Goal: Task Accomplishment & Management: Manage account settings

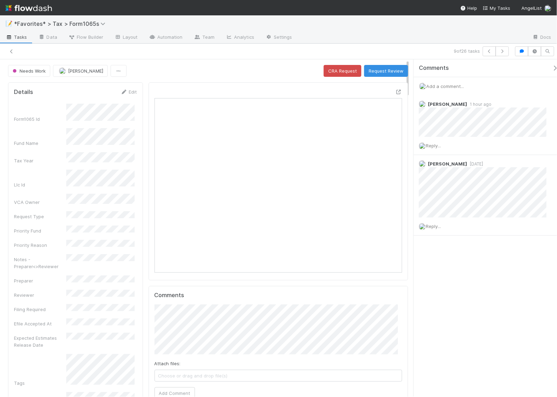
scroll to position [135, 237]
click at [500, 52] on icon "button" at bounding box center [502, 51] width 7 height 4
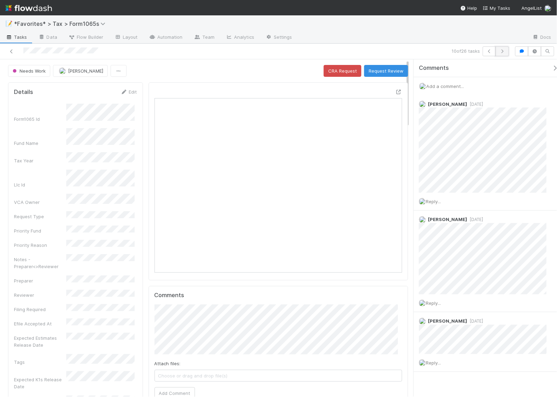
click at [503, 53] on button "button" at bounding box center [502, 51] width 13 height 10
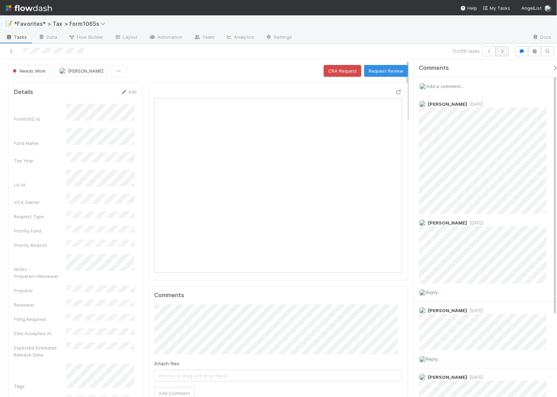
scroll to position [135, 237]
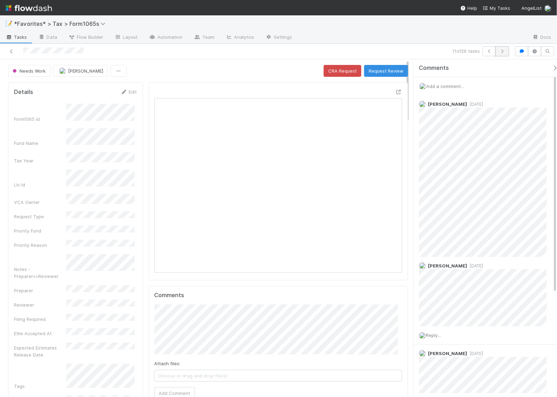
click at [506, 50] on button "button" at bounding box center [502, 51] width 13 height 10
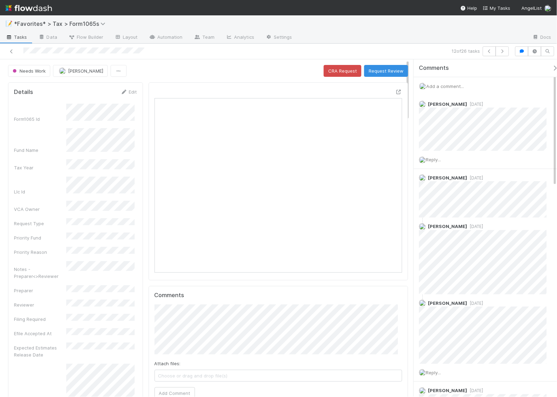
scroll to position [135, 237]
click at [503, 50] on icon "button" at bounding box center [502, 51] width 7 height 4
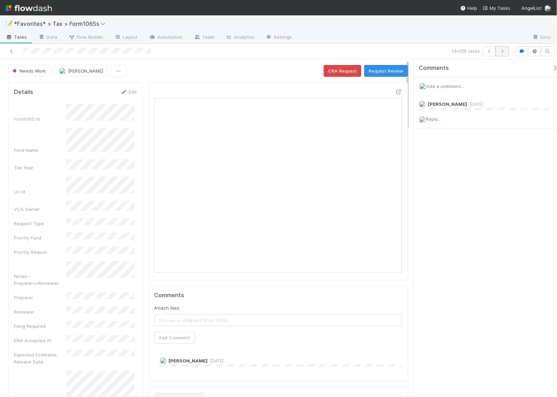
click at [502, 49] on icon "button" at bounding box center [502, 51] width 7 height 4
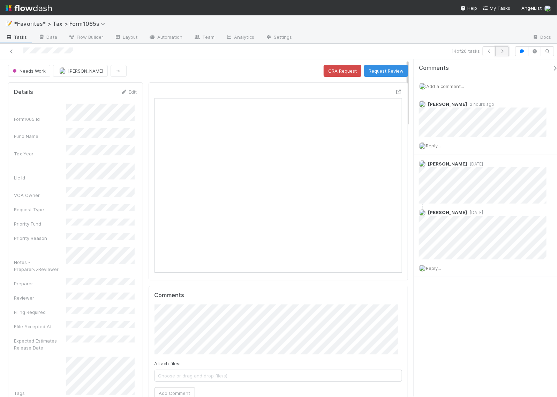
click at [504, 51] on icon "button" at bounding box center [502, 51] width 7 height 4
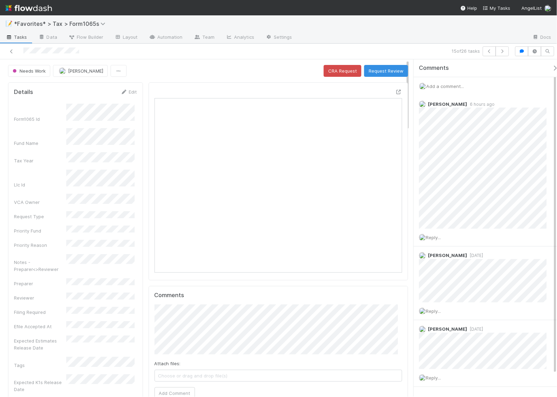
scroll to position [135, 237]
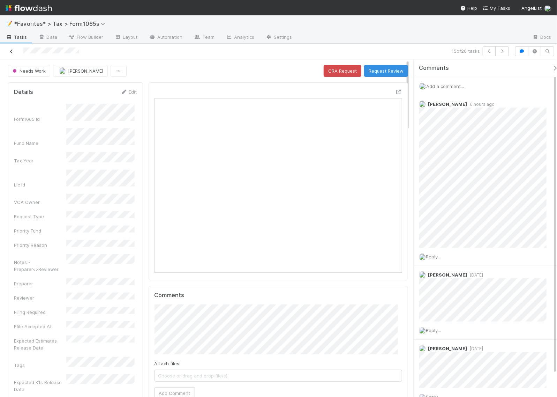
click at [9, 54] on link at bounding box center [11, 51] width 7 height 7
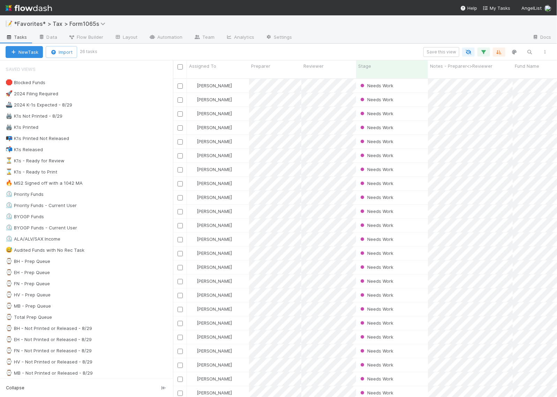
scroll to position [318, 378]
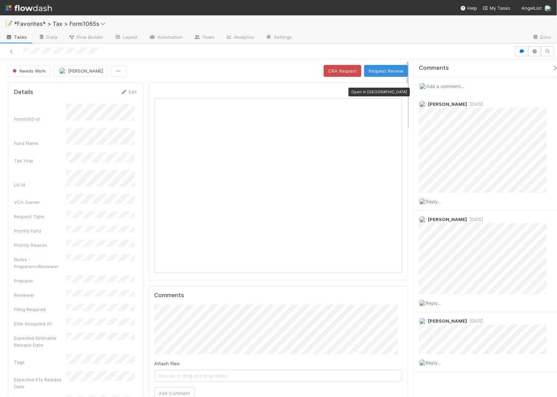
click at [395, 92] on icon at bounding box center [398, 92] width 7 height 5
click at [395, 89] on div at bounding box center [398, 91] width 7 height 7
click at [472, 52] on div at bounding box center [257, 51] width 509 height 10
click at [458, 88] on span "Add a comment..." at bounding box center [446, 86] width 38 height 6
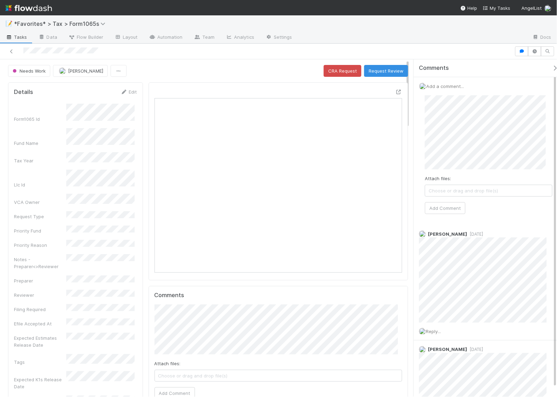
click at [409, 167] on div "Needs Work Blake Hall CRA Request Request Review Details Edit Form1065 Id Fund …" at bounding box center [278, 227] width 557 height 337
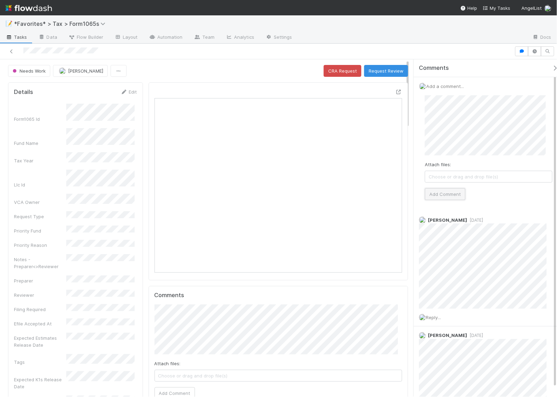
click at [454, 196] on button "Add Comment" at bounding box center [445, 194] width 40 height 12
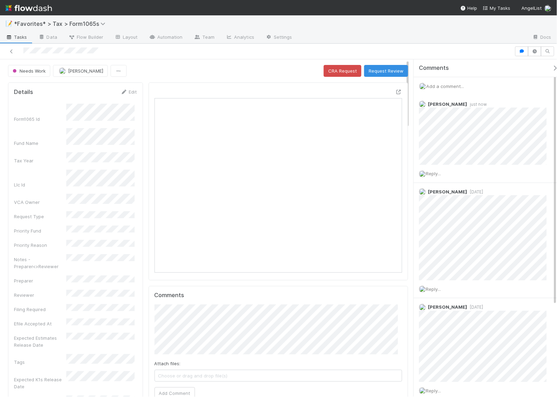
click at [273, 68] on div "Needs Work Blake Hall CRA Request Request Review" at bounding box center [208, 71] width 400 height 12
click at [379, 72] on button "Request Review" at bounding box center [386, 71] width 44 height 12
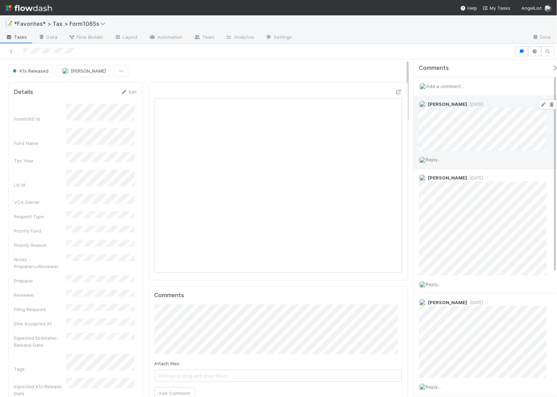
scroll to position [135, 237]
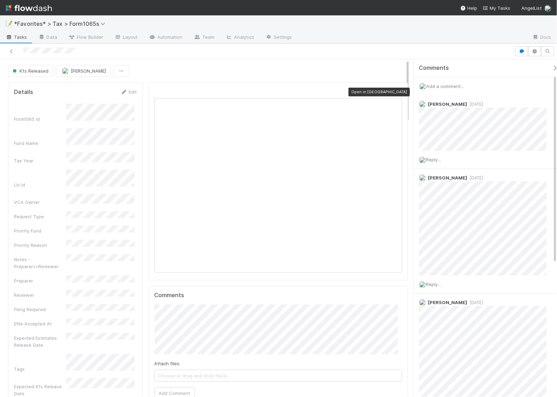
click at [395, 91] on icon at bounding box center [398, 92] width 7 height 5
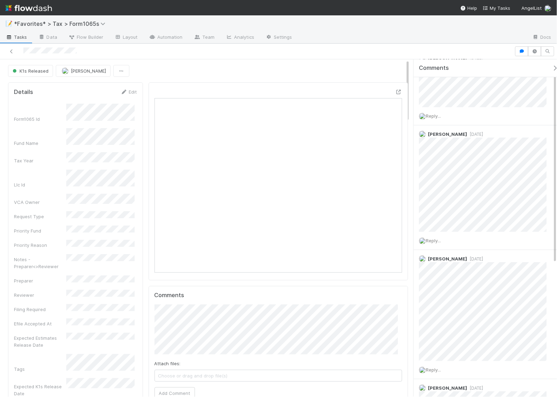
scroll to position [0, 0]
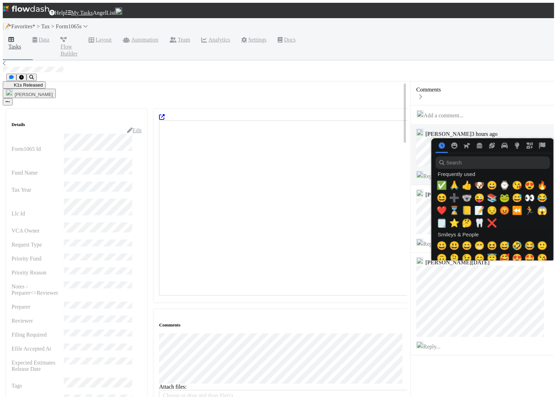
scroll to position [0, 4]
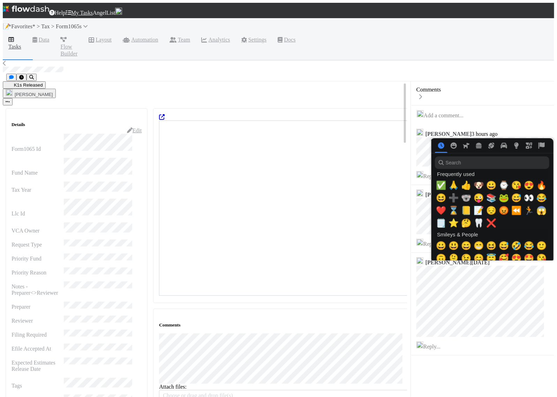
click at [460, 159] on input "search" at bounding box center [492, 162] width 114 height 13
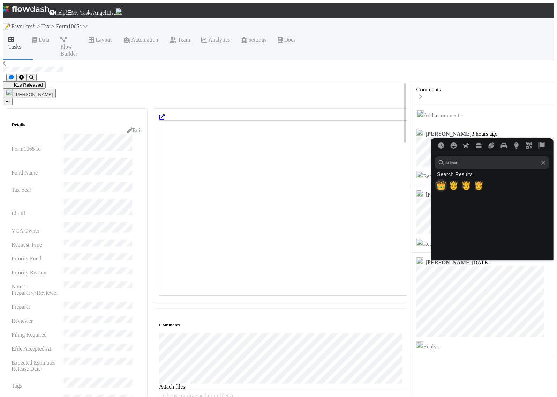
type input "crown"
click at [439, 186] on span "👑" at bounding box center [441, 185] width 10 height 10
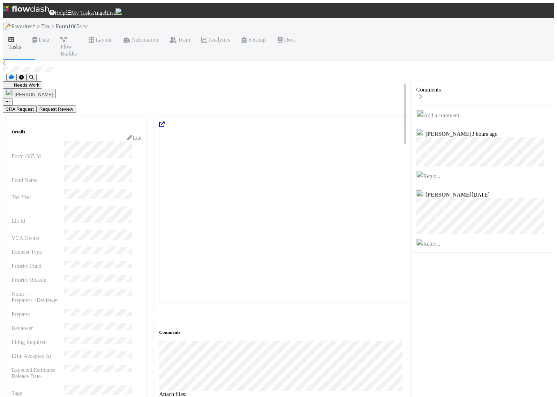
scroll to position [135, 237]
click at [165, 121] on icon at bounding box center [162, 124] width 6 height 6
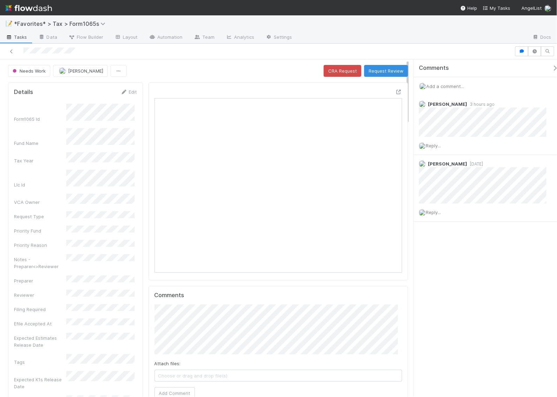
scroll to position [135, 237]
click at [440, 88] on span "Add a comment..." at bounding box center [446, 86] width 38 height 6
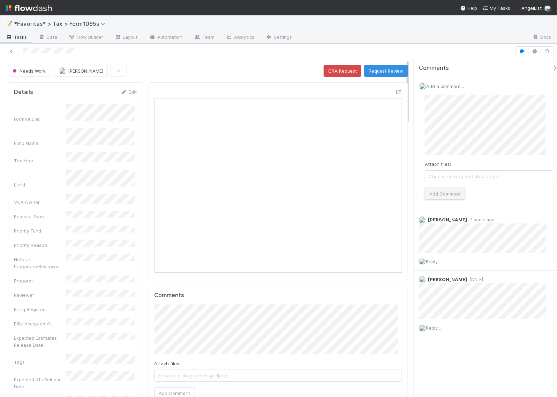
click at [445, 188] on button "Add Comment" at bounding box center [445, 194] width 40 height 12
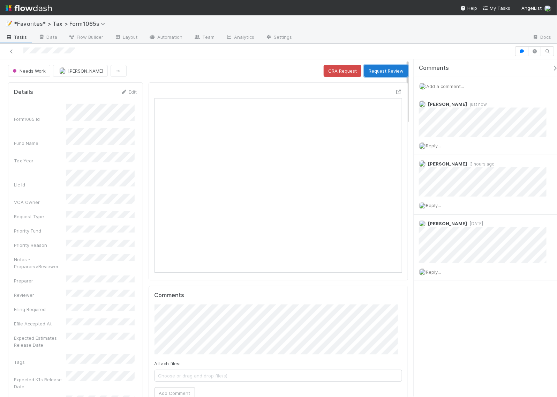
click at [386, 69] on button "Request Review" at bounding box center [386, 71] width 44 height 12
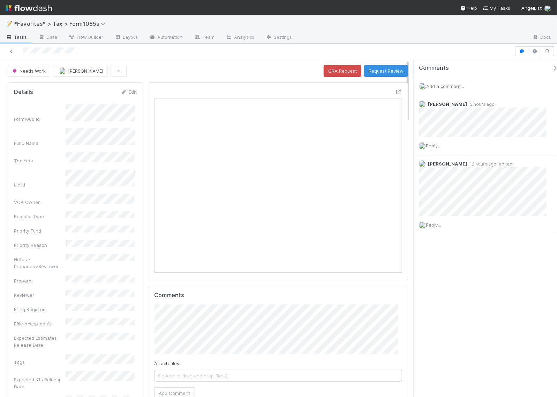
scroll to position [135, 237]
click at [395, 93] on icon at bounding box center [398, 92] width 7 height 5
click at [392, 73] on button "Request Review" at bounding box center [386, 71] width 44 height 12
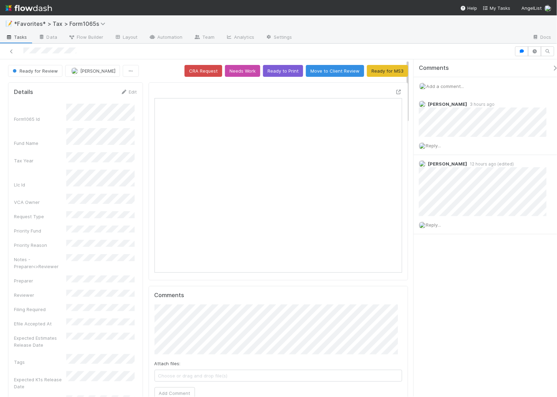
click at [449, 88] on span "Add a comment..." at bounding box center [446, 86] width 38 height 6
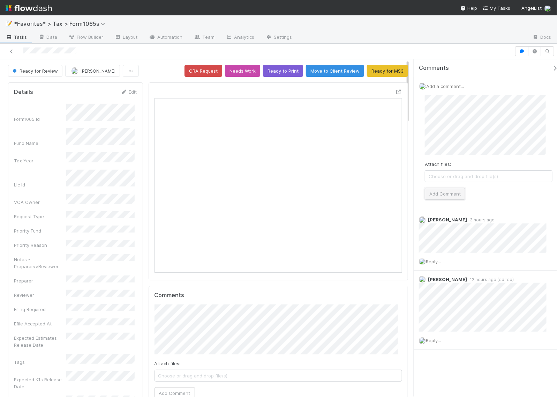
click at [451, 195] on button "Add Comment" at bounding box center [445, 194] width 40 height 12
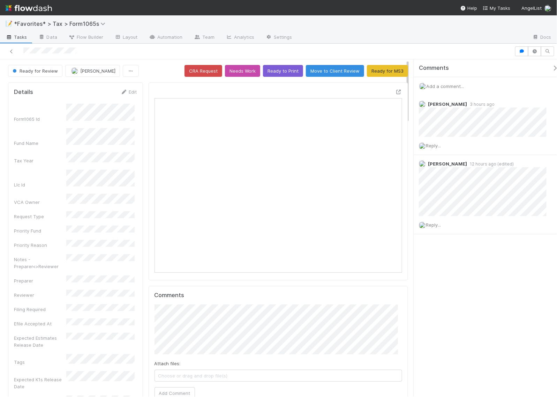
click at [481, 58] on div at bounding box center [278, 52] width 557 height 16
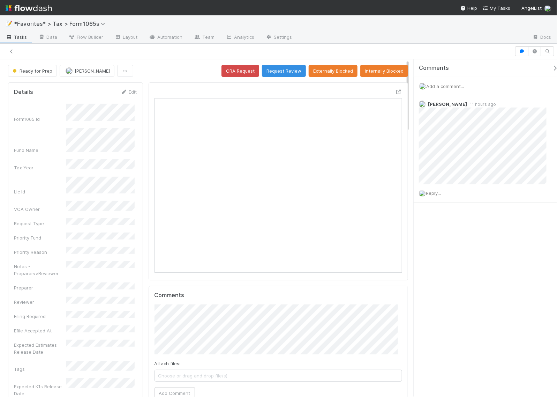
scroll to position [6, 7]
click at [13, 54] on link at bounding box center [11, 51] width 7 height 7
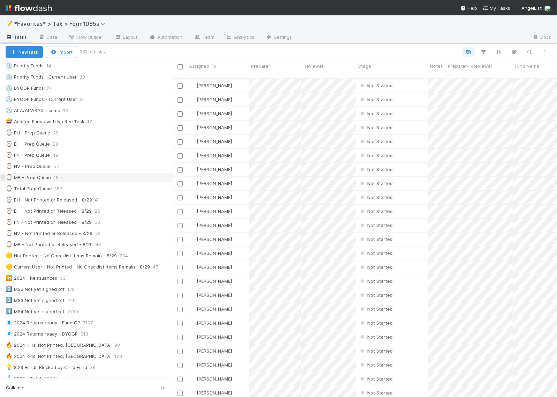
scroll to position [131, 0]
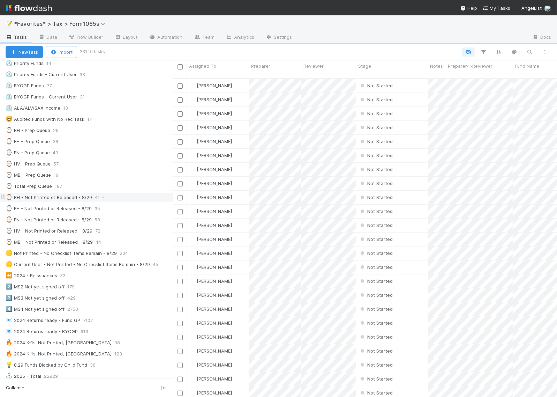
click at [128, 198] on div "⌚ BH - Not Printed or Released - 8/29 41" at bounding box center [90, 197] width 168 height 9
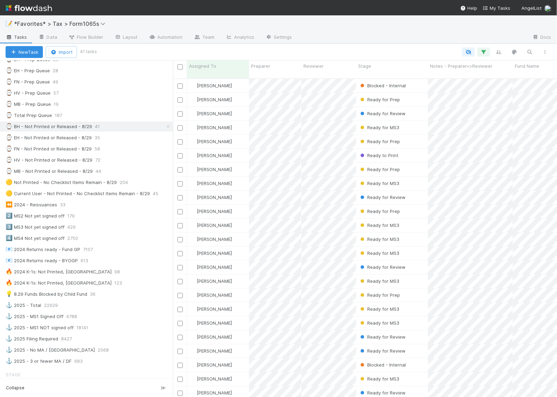
scroll to position [349, 0]
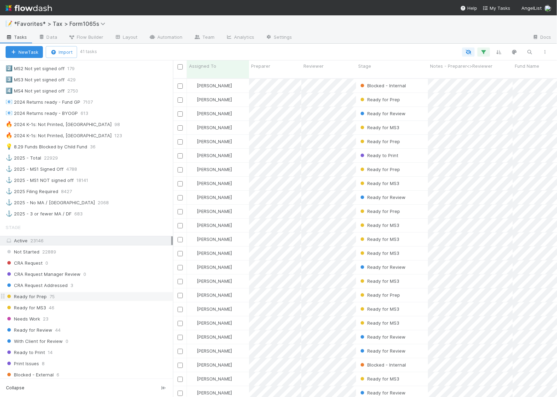
click at [74, 301] on div "Ready for Prep 75" at bounding box center [90, 296] width 168 height 9
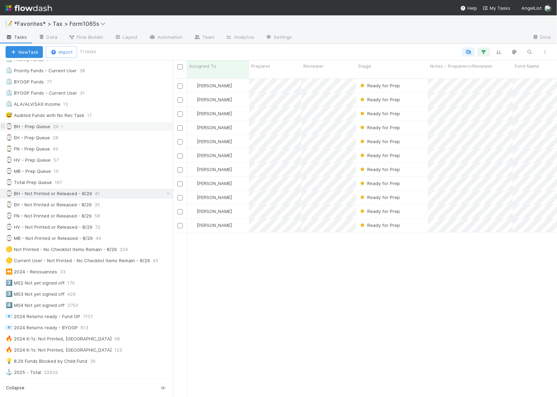
scroll to position [131, 0]
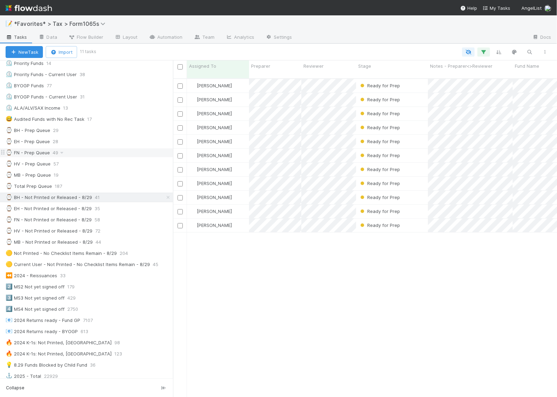
click at [74, 155] on div "⌚ FN - Prep Queue 49" at bounding box center [90, 152] width 168 height 9
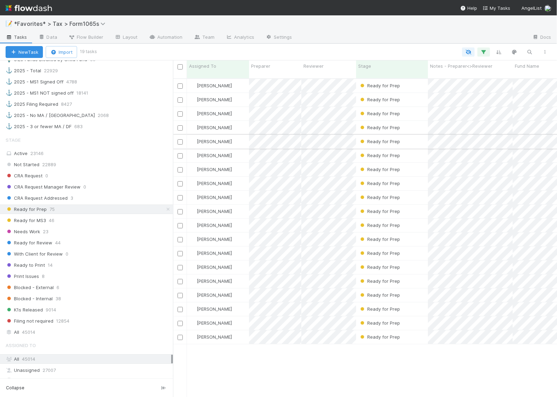
scroll to position [318, 378]
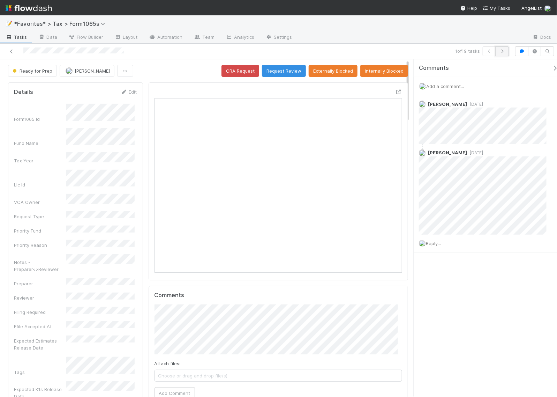
click at [504, 55] on button "button" at bounding box center [502, 51] width 13 height 10
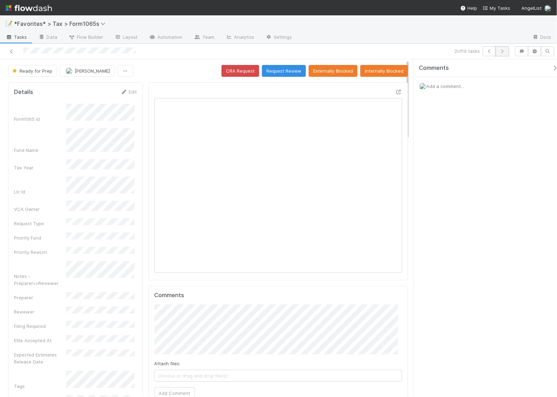
click at [505, 49] on icon "button" at bounding box center [502, 51] width 7 height 4
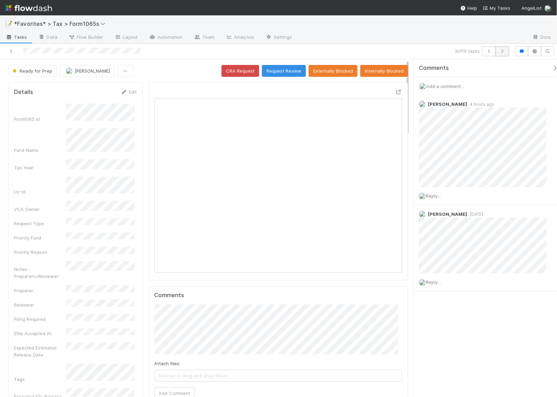
click at [501, 53] on icon "button" at bounding box center [502, 51] width 7 height 4
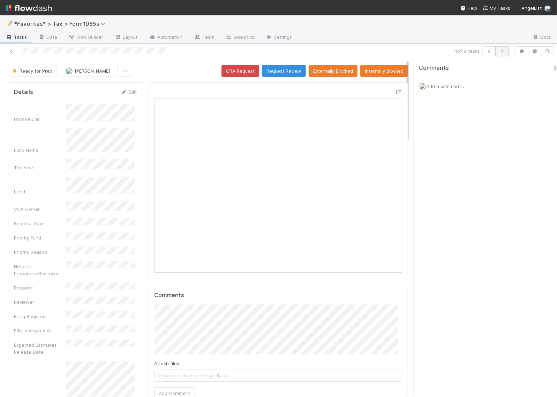
click at [503, 53] on icon "button" at bounding box center [502, 51] width 7 height 4
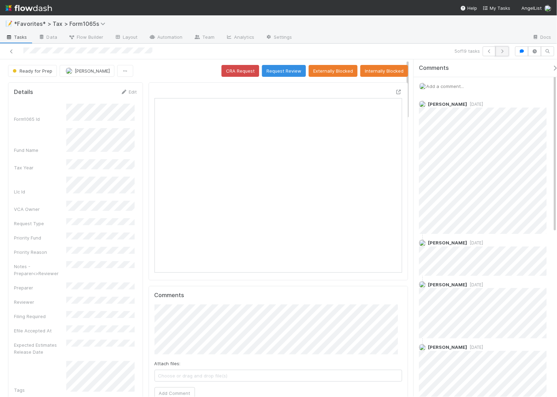
click at [500, 51] on icon "button" at bounding box center [502, 51] width 7 height 4
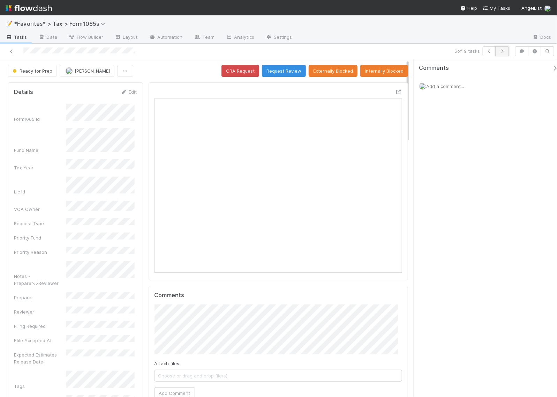
click at [498, 52] on button "button" at bounding box center [502, 51] width 13 height 10
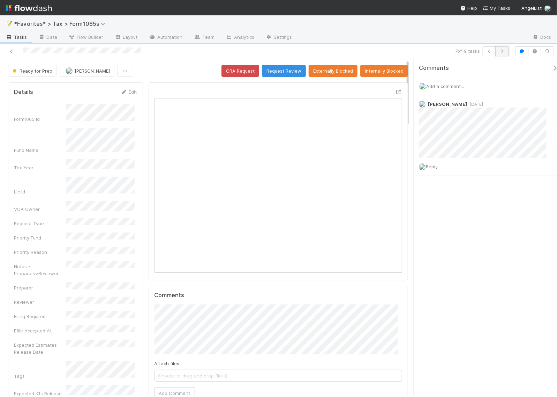
click at [502, 53] on button "button" at bounding box center [502, 51] width 13 height 10
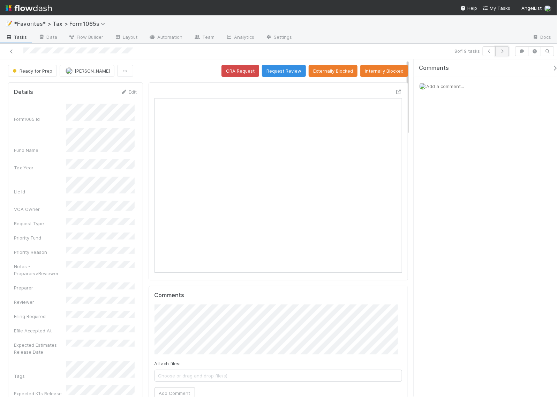
click at [502, 51] on icon "button" at bounding box center [502, 51] width 7 height 4
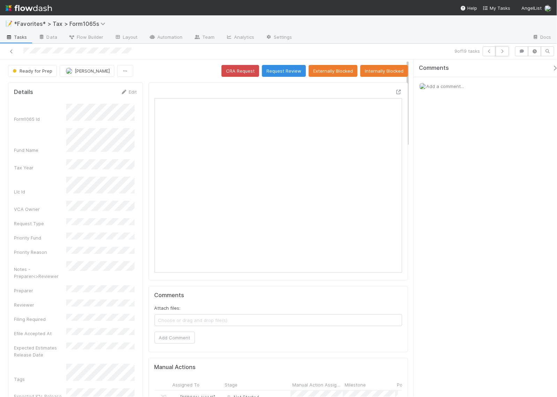
click at [502, 51] on icon "button" at bounding box center [502, 51] width 7 height 4
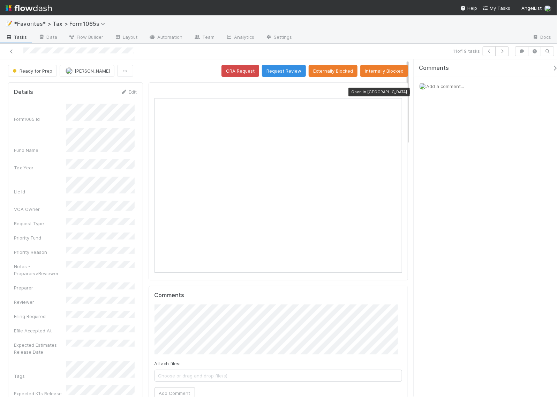
click at [395, 93] on icon at bounding box center [398, 92] width 7 height 5
click at [499, 53] on icon "button" at bounding box center [502, 51] width 7 height 4
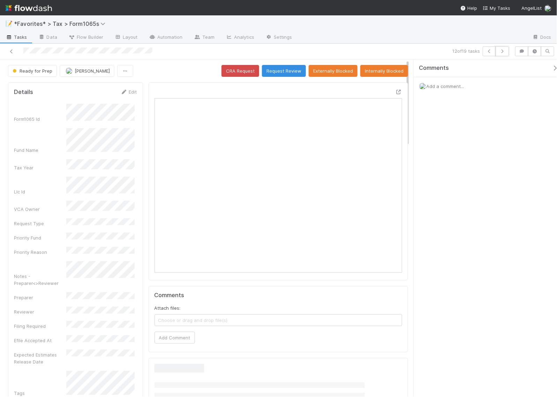
click at [499, 53] on icon "button" at bounding box center [502, 51] width 7 height 4
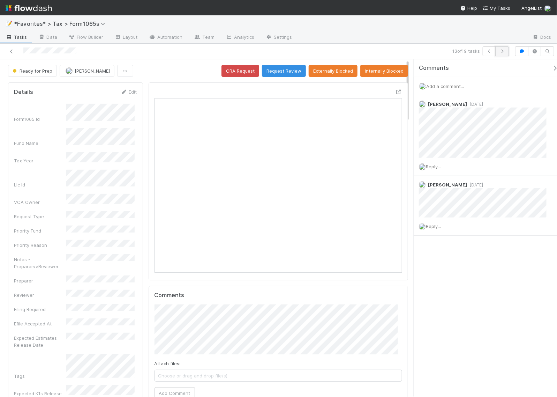
click at [501, 52] on icon "button" at bounding box center [502, 51] width 7 height 4
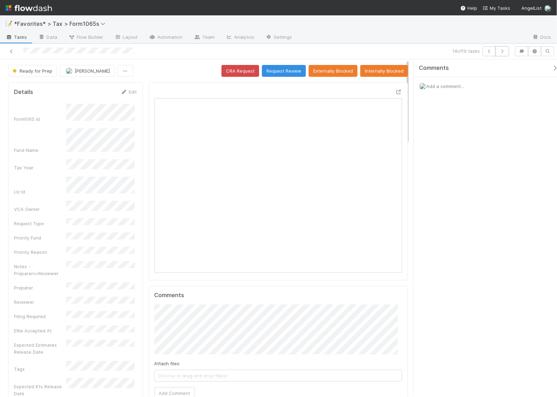
click at [501, 52] on icon "button" at bounding box center [502, 51] width 7 height 4
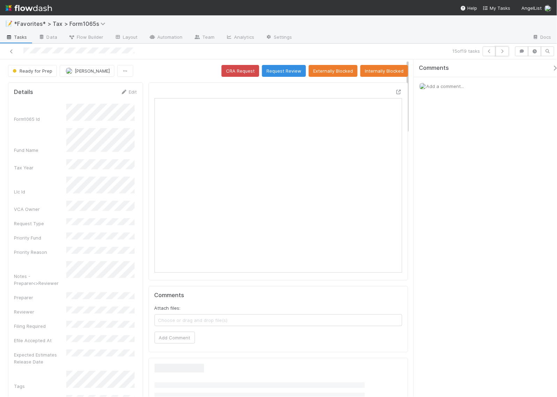
click at [501, 52] on icon "button" at bounding box center [502, 51] width 7 height 4
click at [9, 51] on icon at bounding box center [11, 51] width 7 height 5
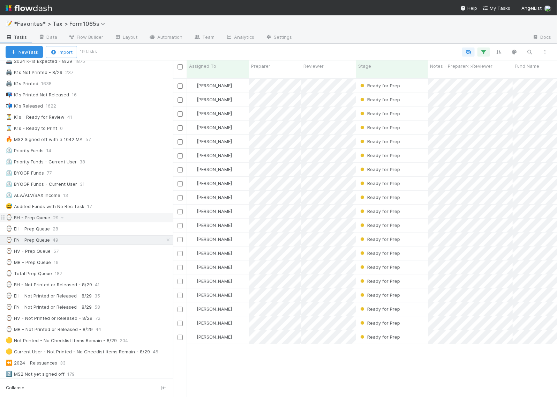
click at [34, 222] on div "⌚ BH - Prep Queue" at bounding box center [28, 217] width 45 height 9
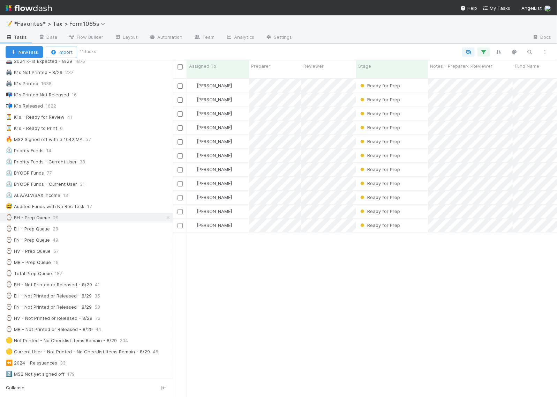
scroll to position [318, 378]
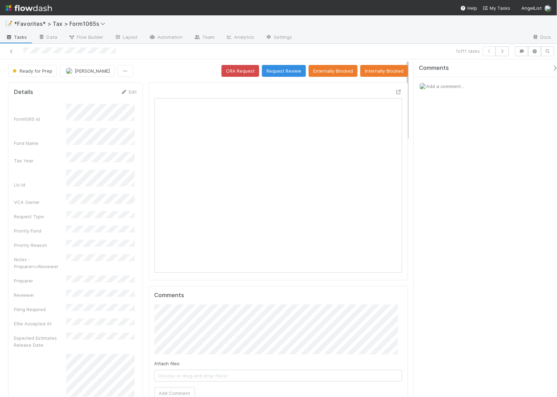
scroll to position [6, 7]
click at [395, 93] on icon at bounding box center [398, 92] width 7 height 5
click at [500, 50] on icon "button" at bounding box center [502, 51] width 7 height 4
click at [13, 52] on icon at bounding box center [11, 51] width 7 height 5
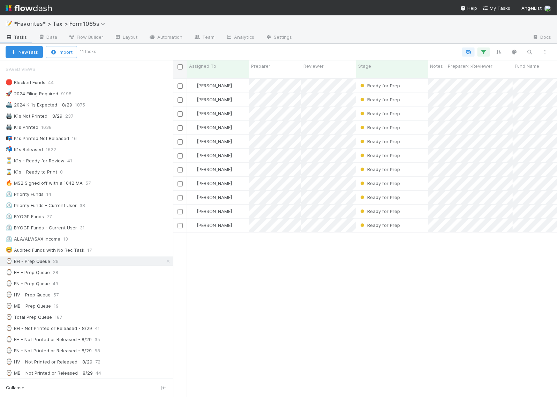
click at [179, 68] on input "checkbox" at bounding box center [180, 66] width 5 height 5
checkbox input "true"
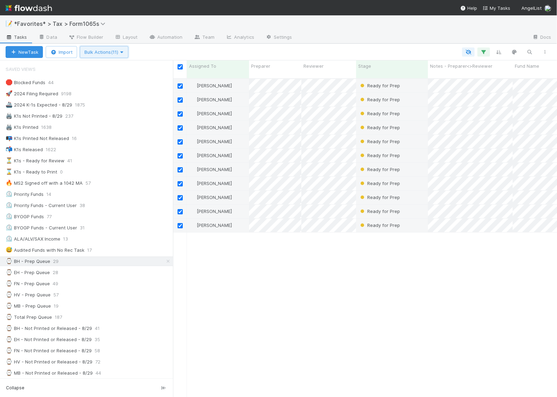
click at [125, 52] on icon "button" at bounding box center [121, 52] width 7 height 5
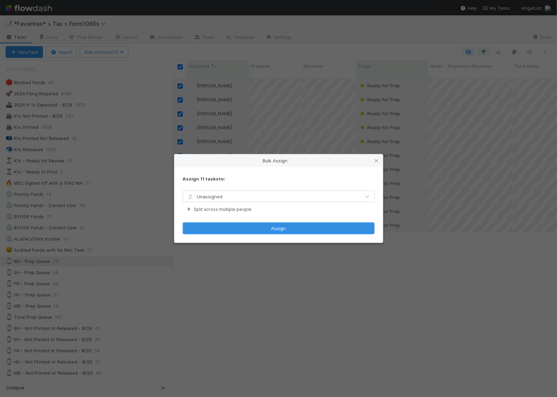
click at [229, 195] on div "Unassigned" at bounding box center [271, 196] width 177 height 11
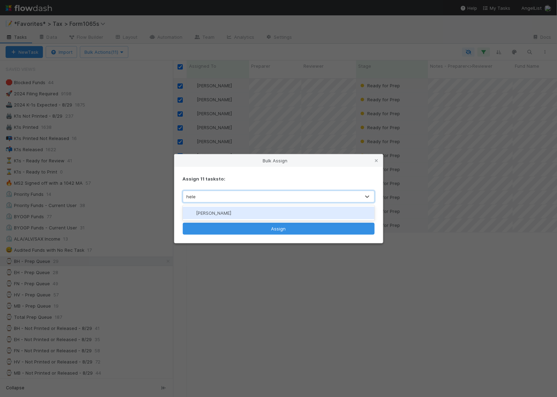
type input "helen"
click at [220, 213] on div "[PERSON_NAME]" at bounding box center [279, 213] width 192 height 13
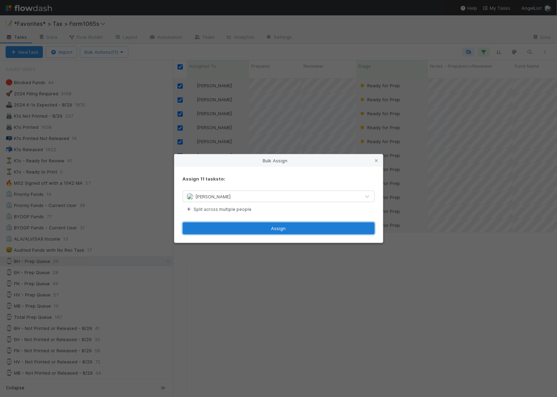
click at [249, 229] on button "Assign" at bounding box center [279, 228] width 192 height 12
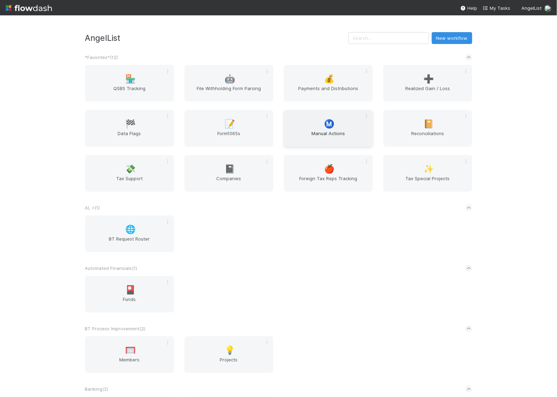
click at [334, 134] on span "Manual Actions" at bounding box center [328, 137] width 83 height 14
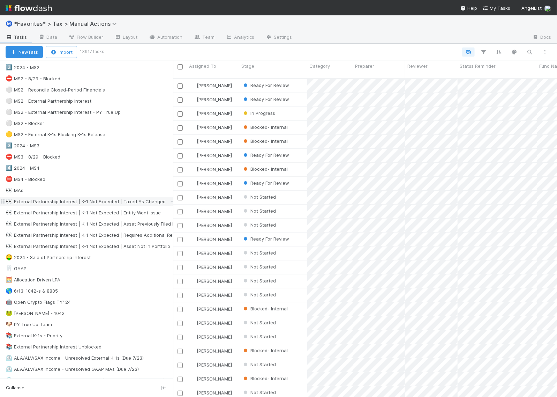
scroll to position [175, 0]
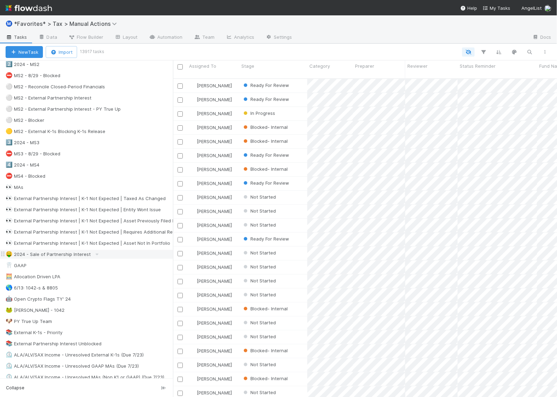
click at [53, 257] on div "🤑 2024 - Sale of Partnership Interest" at bounding box center [48, 254] width 85 height 9
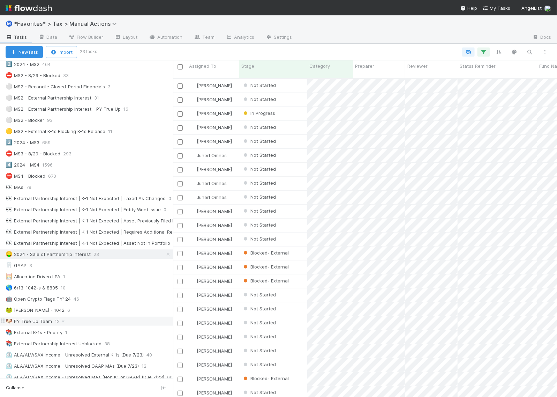
scroll to position [218, 0]
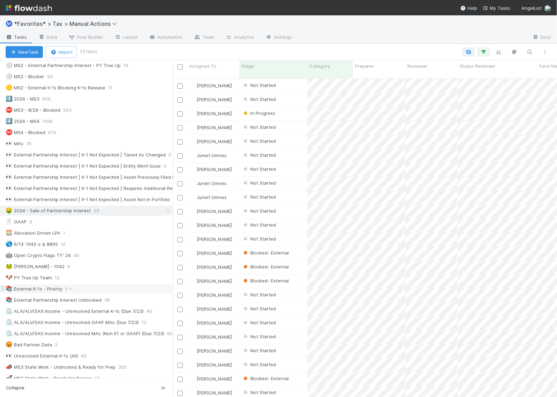
click at [24, 293] on div "📚 External K-1s - Priority" at bounding box center [34, 288] width 57 height 9
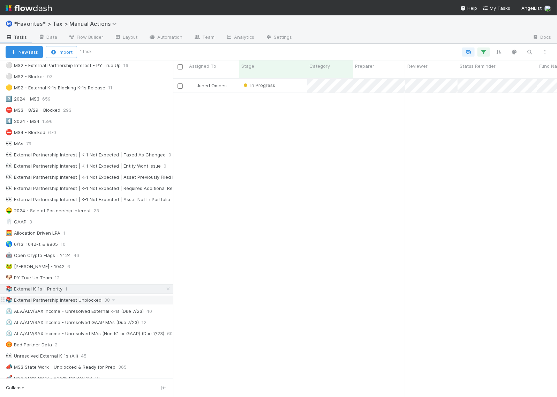
scroll to position [318, 378]
click at [44, 304] on div "📚 External Partnership Interest Unblocked" at bounding box center [54, 300] width 96 height 9
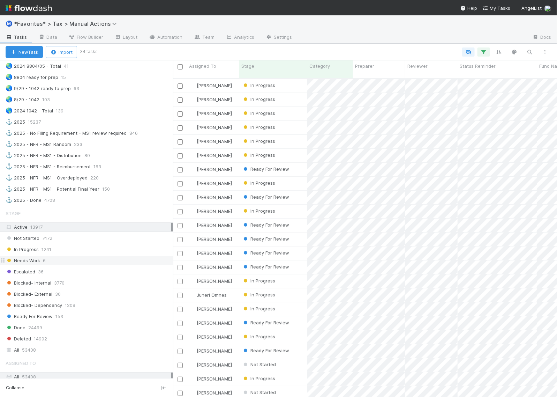
scroll to position [567, 0]
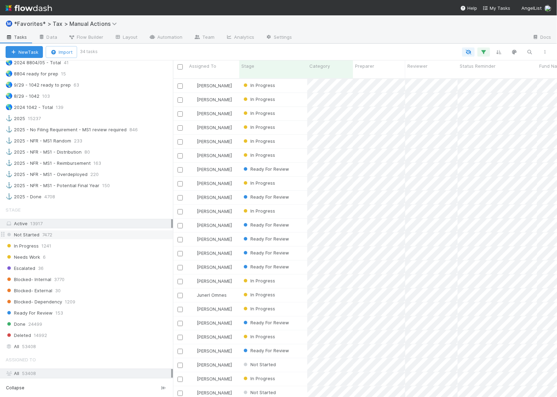
click at [65, 239] on div "Not Started 7472" at bounding box center [90, 234] width 168 height 9
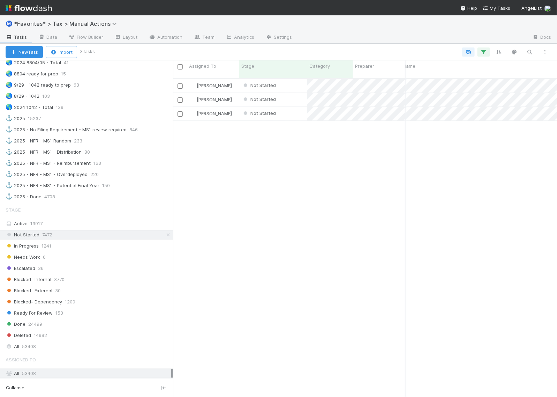
scroll to position [0, 96]
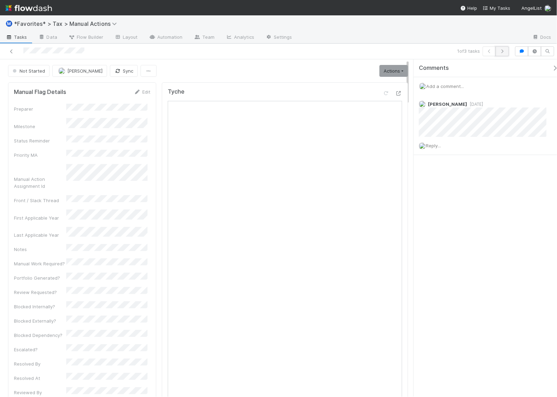
click at [501, 53] on icon "button" at bounding box center [502, 51] width 7 height 4
click at [10, 53] on icon at bounding box center [11, 51] width 7 height 5
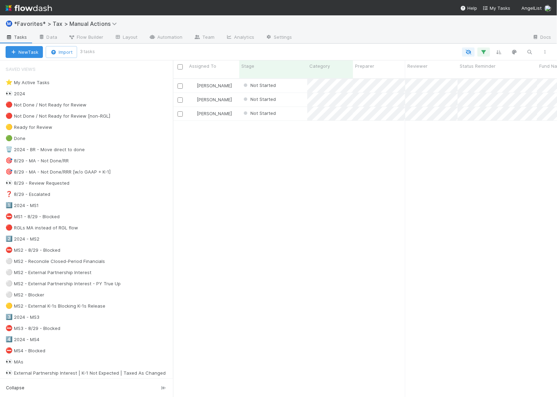
scroll to position [318, 378]
click at [180, 67] on input "checkbox" at bounding box center [180, 66] width 5 height 5
checkbox input "true"
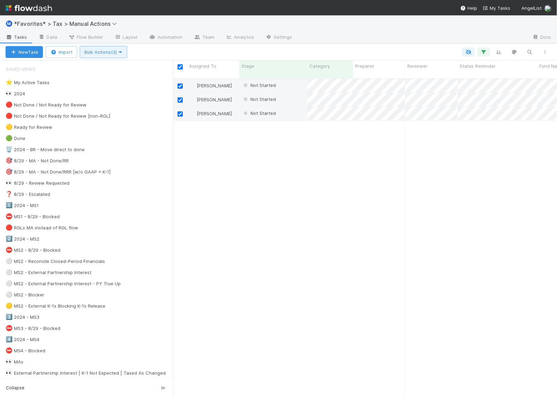
click at [105, 49] on span "Bulk Actions (3)" at bounding box center [103, 52] width 38 height 6
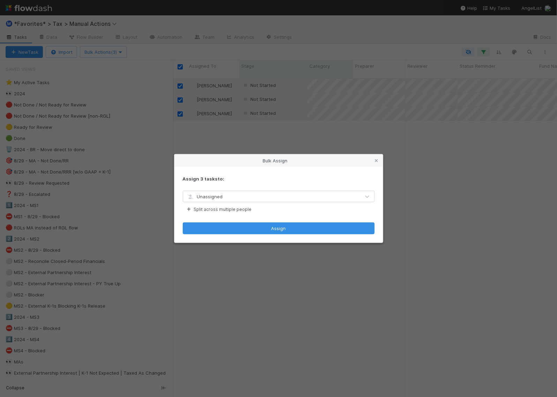
click at [277, 194] on div "Unassigned" at bounding box center [271, 196] width 177 height 11
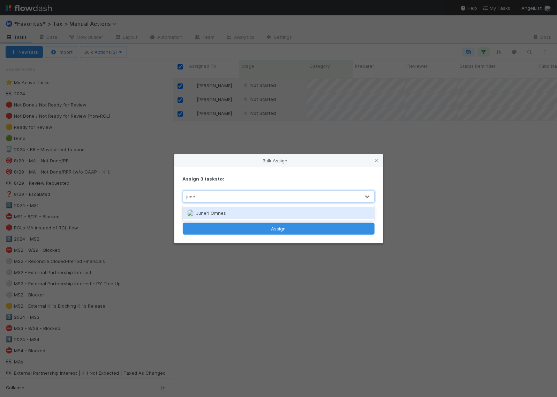
type input "juner"
click at [262, 213] on div "Junerl Omnes" at bounding box center [279, 213] width 192 height 13
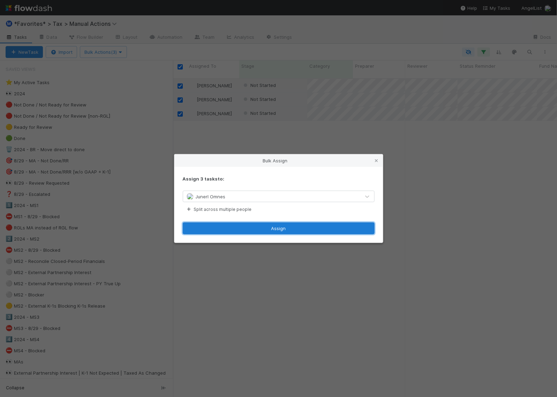
click at [264, 227] on button "Assign" at bounding box center [279, 228] width 192 height 12
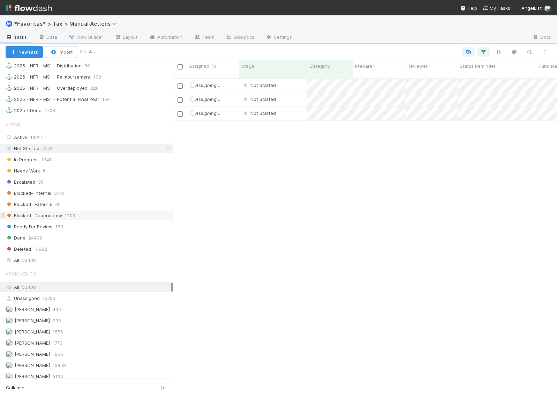
scroll to position [655, 0]
click at [32, 163] on span "In Progress" at bounding box center [22, 158] width 33 height 9
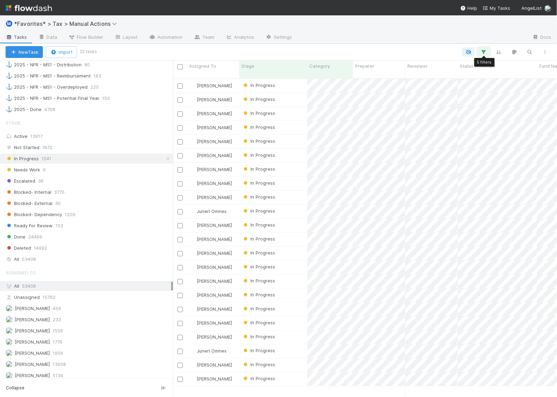
click at [488, 53] on icon "button" at bounding box center [484, 52] width 7 height 6
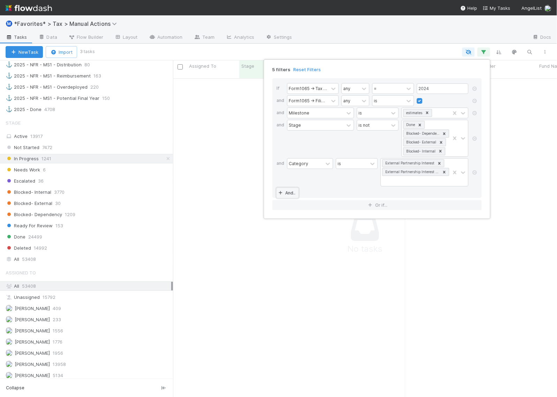
click at [290, 192] on link "And.." at bounding box center [288, 193] width 22 height 10
click at [379, 194] on div "is" at bounding box center [372, 193] width 31 height 10
click at [379, 220] on div "is not" at bounding box center [378, 223] width 42 height 12
click at [408, 194] on div at bounding box center [430, 193] width 57 height 10
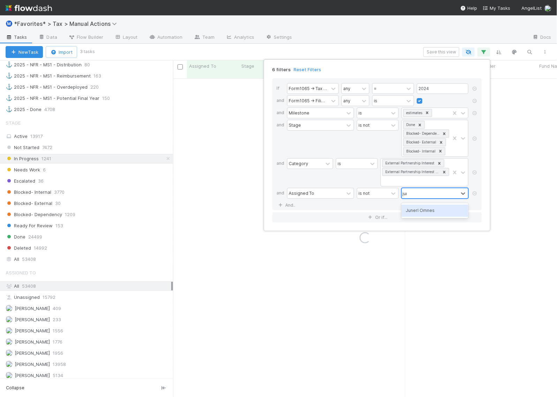
type input "juner"
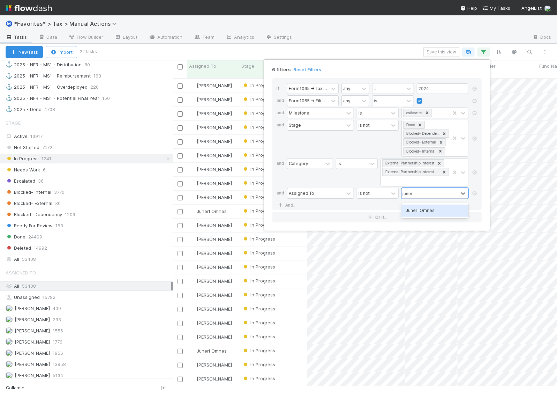
click at [419, 212] on div "Junerl Omnes" at bounding box center [435, 211] width 67 height 12
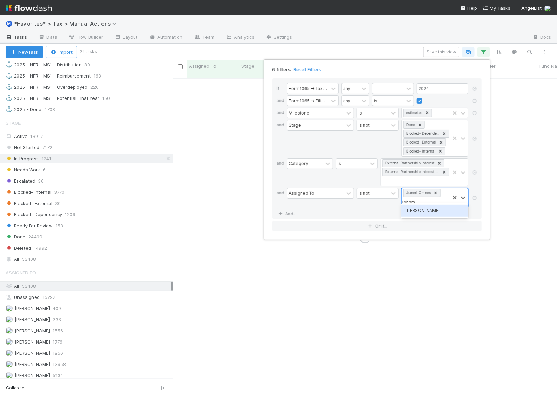
type input "johnme"
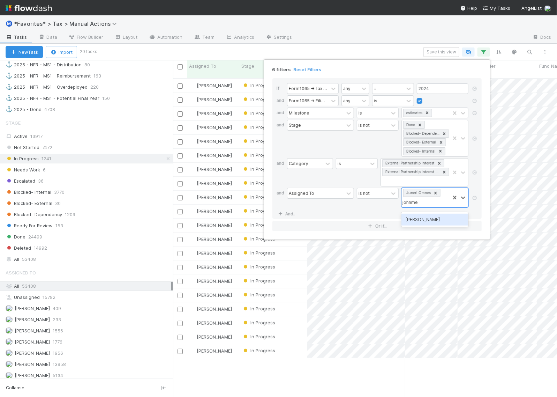
click at [431, 219] on div "Johnmel Matining" at bounding box center [435, 220] width 67 height 12
click at [411, 46] on div "6 filters Reset Filters If Form1065 -> Tax Year any = 2024 and Form1065 -> Fili…" at bounding box center [278, 198] width 557 height 397
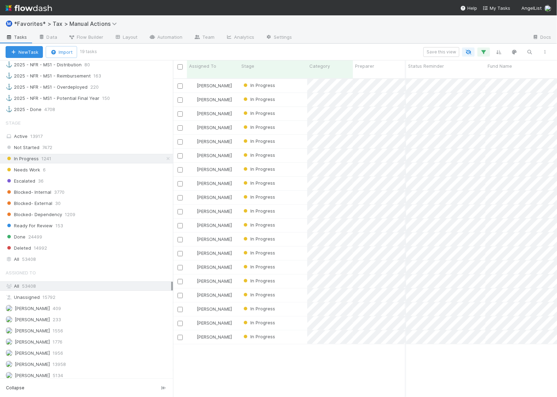
scroll to position [0, 55]
click at [180, 68] on input "checkbox" at bounding box center [180, 66] width 5 height 5
checkbox input "true"
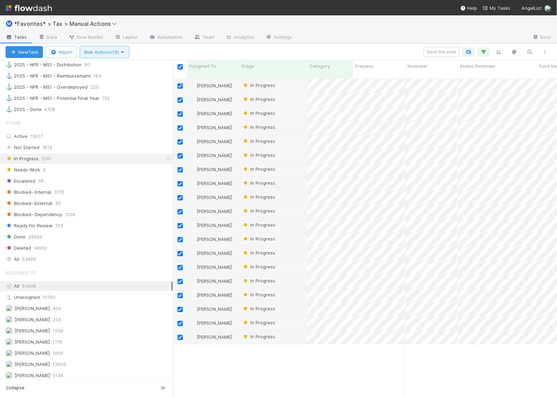
click at [126, 53] on icon "button" at bounding box center [122, 52] width 7 height 5
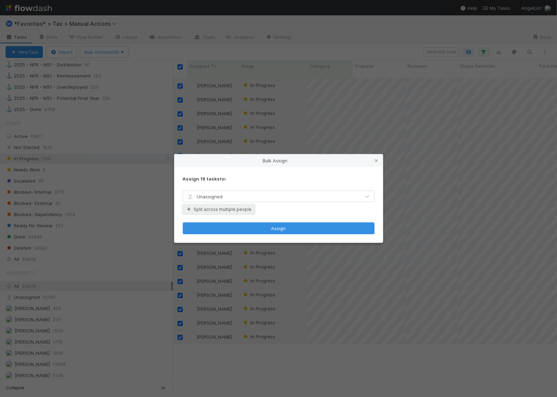
click at [219, 208] on button "Split across multiple people" at bounding box center [219, 209] width 72 height 9
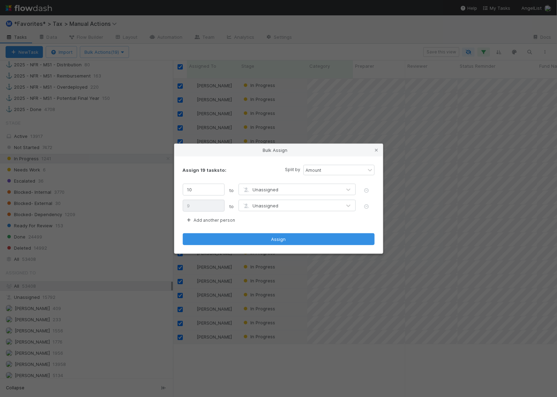
click at [262, 188] on span "Unassigned" at bounding box center [261, 190] width 36 height 6
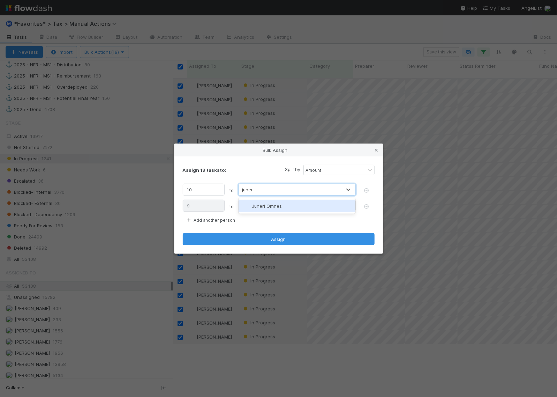
type input "junerl"
click at [275, 205] on span "Junerl Omnes" at bounding box center [267, 206] width 30 height 6
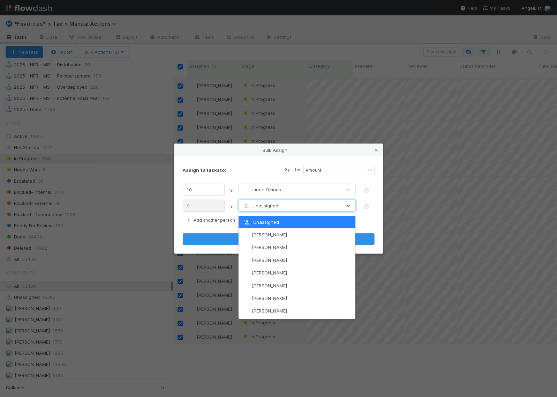
click at [275, 205] on span "Unassigned" at bounding box center [261, 206] width 36 height 6
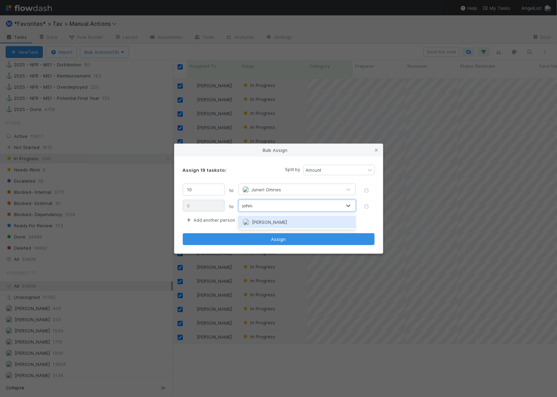
type input "johnme"
click at [262, 224] on div "Johnmel Matining" at bounding box center [297, 222] width 117 height 13
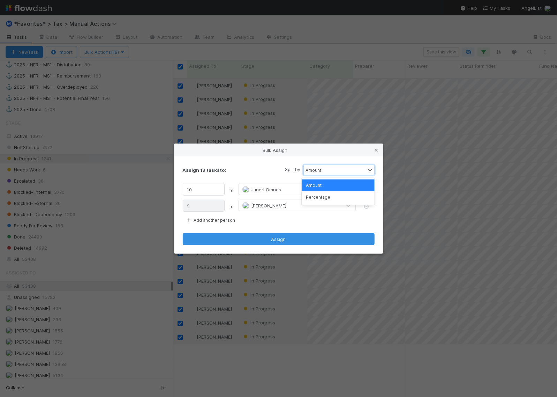
click at [323, 168] on div "Amount" at bounding box center [335, 170] width 62 height 10
click at [326, 201] on div "Percentage" at bounding box center [338, 197] width 73 height 12
drag, startPoint x: 196, startPoint y: 190, endPoint x: 242, endPoint y: 191, distance: 45.4
click at [242, 190] on div "50 % to Junerl Omnes" at bounding box center [279, 190] width 192 height 13
type input "7"
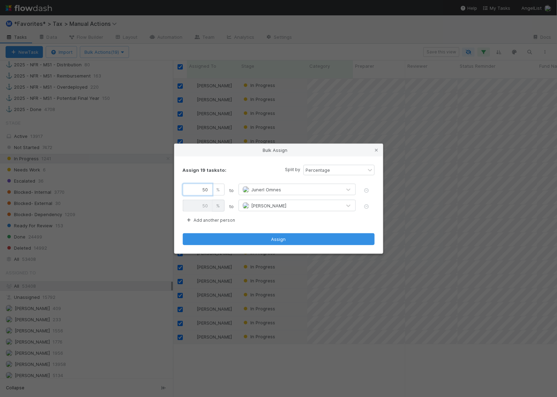
type input "93"
type input "70"
type input "30"
type input "70"
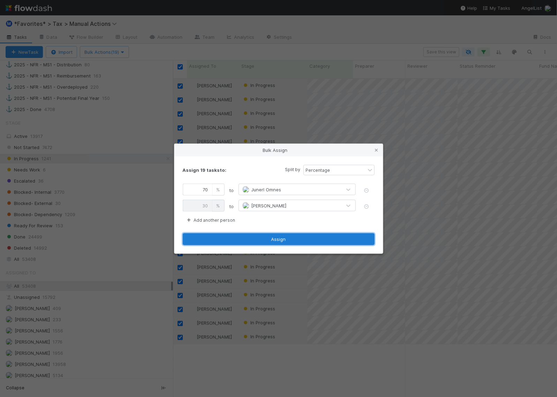
click at [278, 238] on button "Assign" at bounding box center [279, 239] width 192 height 12
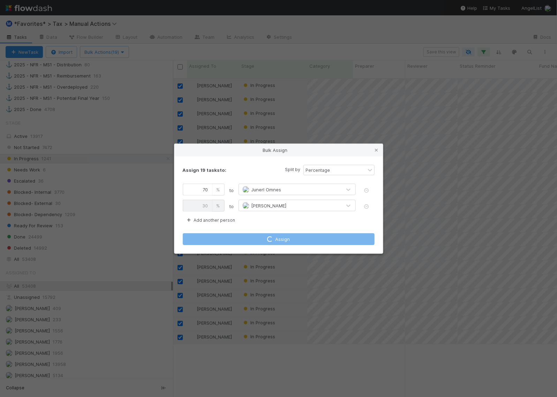
checkbox input "false"
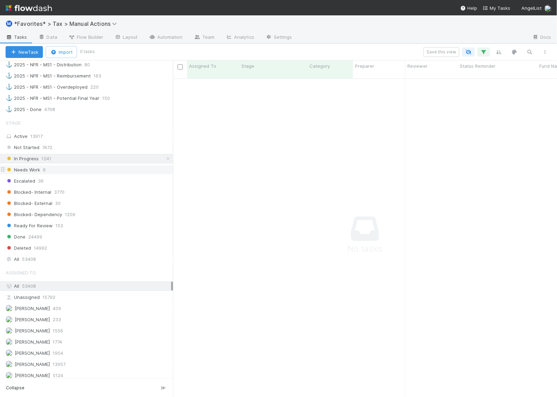
click at [82, 174] on div "Needs Work 6" at bounding box center [90, 169] width 168 height 9
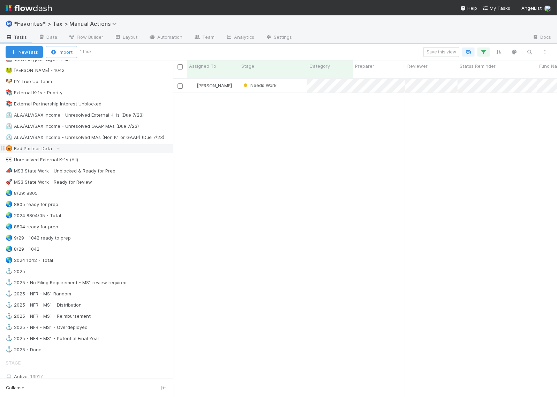
scroll to position [393, 0]
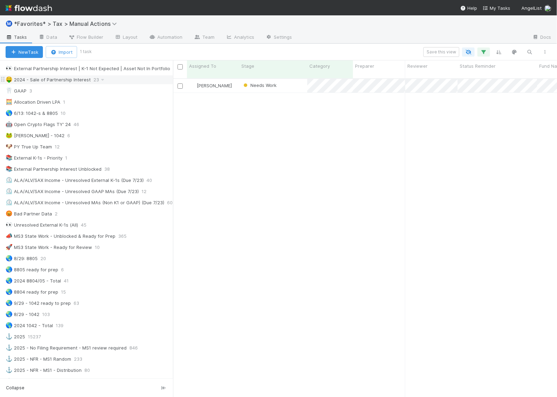
click at [43, 84] on div "🤑 2024 - Sale of Partnership Interest" at bounding box center [48, 79] width 85 height 9
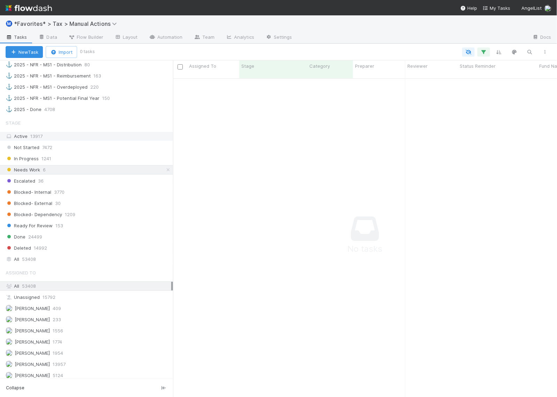
click at [23, 141] on div "Active 13917" at bounding box center [89, 136] width 166 height 9
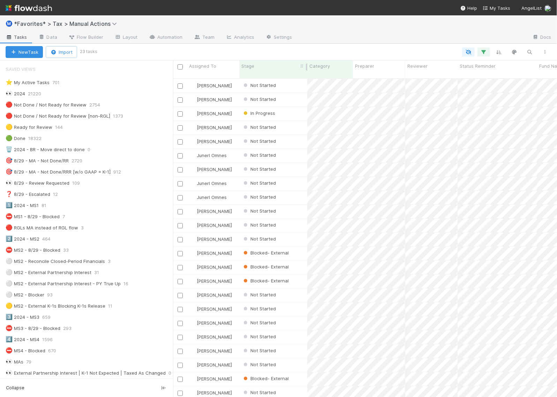
click at [271, 65] on div "Stage" at bounding box center [274, 65] width 64 height 7
click at [271, 77] on div "Sort First → Last" at bounding box center [282, 79] width 80 height 10
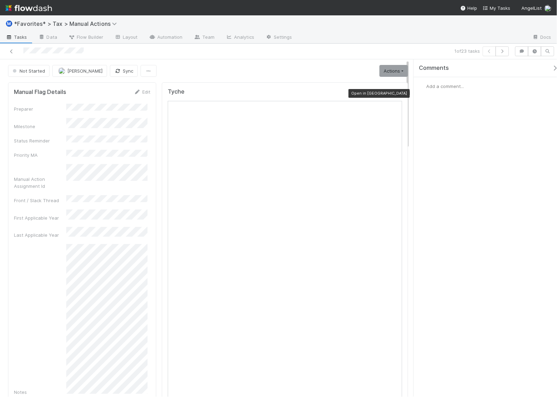
click at [395, 93] on icon at bounding box center [398, 93] width 7 height 5
click at [11, 52] on icon at bounding box center [11, 51] width 7 height 5
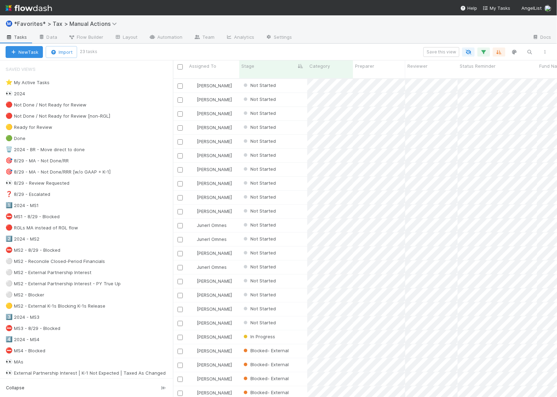
scroll to position [4, 0]
click at [480, 52] on button "button" at bounding box center [484, 51] width 13 height 9
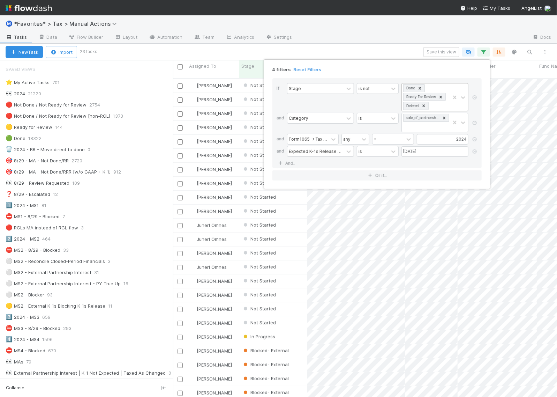
scroll to position [0, 0]
click at [437, 105] on div "Done Ready For Review Deleted" at bounding box center [426, 97] width 48 height 28
click at [440, 146] on div "Needs Work" at bounding box center [435, 146] width 67 height 12
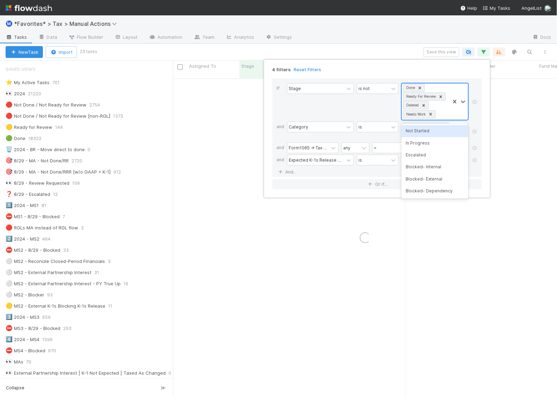
click at [439, 108] on div "Done Ready For Review Deleted Needs Work" at bounding box center [426, 101] width 48 height 36
click at [435, 156] on div "Escalated" at bounding box center [435, 155] width 67 height 12
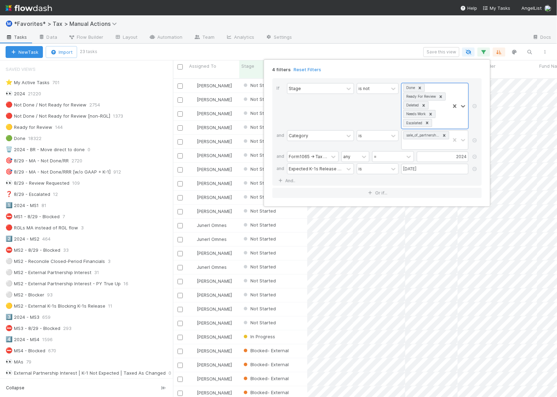
scroll to position [318, 378]
click at [286, 184] on link "And.." at bounding box center [288, 181] width 22 height 10
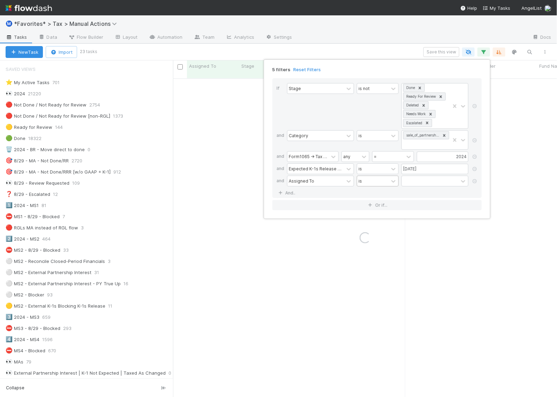
click at [373, 181] on div "is" at bounding box center [372, 181] width 31 height 10
click at [383, 208] on div "is not" at bounding box center [378, 210] width 42 height 12
click at [422, 182] on div at bounding box center [430, 181] width 57 height 10
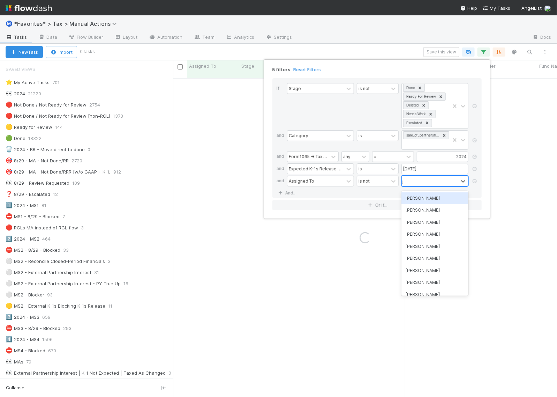
type input "ju"
click at [426, 198] on div "Junerl Omnes" at bounding box center [435, 198] width 67 height 12
click at [443, 184] on div "Junerl Omnes" at bounding box center [426, 181] width 48 height 10
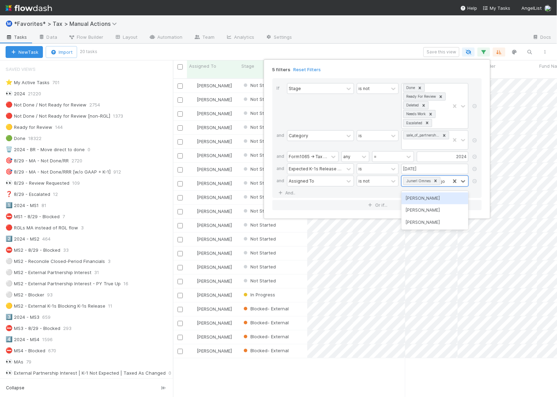
type input "joh"
click at [435, 200] on div "Johnmel Matining" at bounding box center [435, 198] width 67 height 12
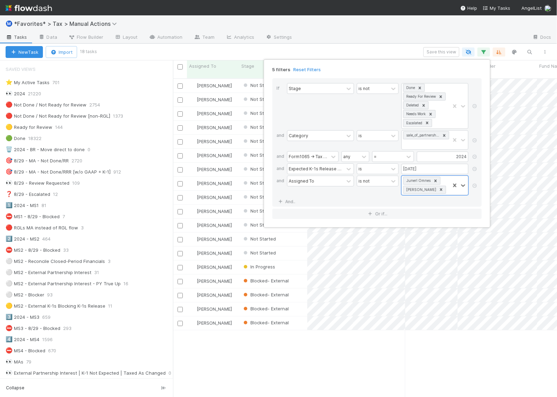
click at [395, 53] on div "5 filters Reset Filters If Stage is not Done Ready For Review Deleted Needs Wor…" at bounding box center [278, 198] width 557 height 397
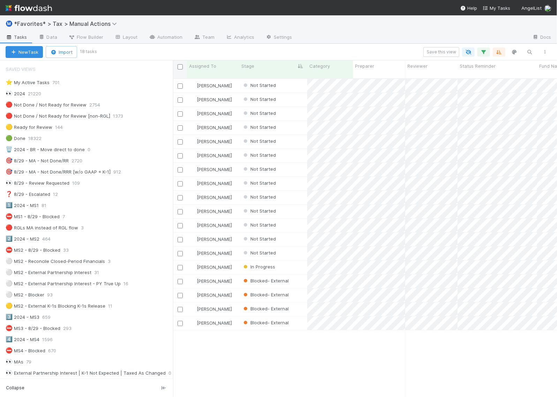
click at [180, 66] on input "checkbox" at bounding box center [180, 66] width 5 height 5
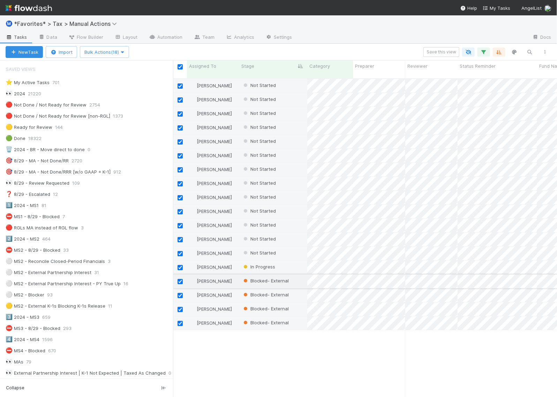
click at [180, 279] on input "checkbox" at bounding box center [180, 281] width 5 height 5
checkbox input "false"
click at [180, 293] on input "checkbox" at bounding box center [180, 295] width 5 height 5
click at [182, 307] on input "checkbox" at bounding box center [180, 309] width 5 height 5
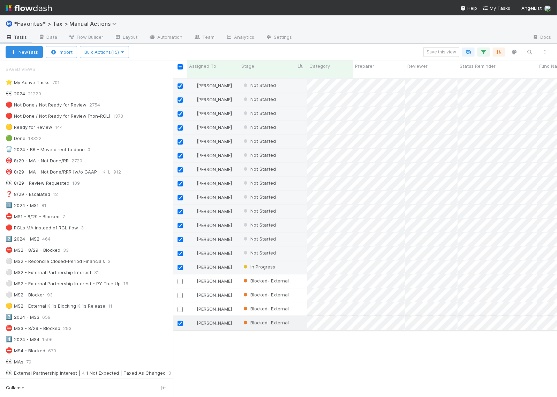
click at [180, 321] on input "checkbox" at bounding box center [180, 323] width 5 height 5
click at [113, 50] on span "Bulk Actions (14)" at bounding box center [104, 52] width 40 height 6
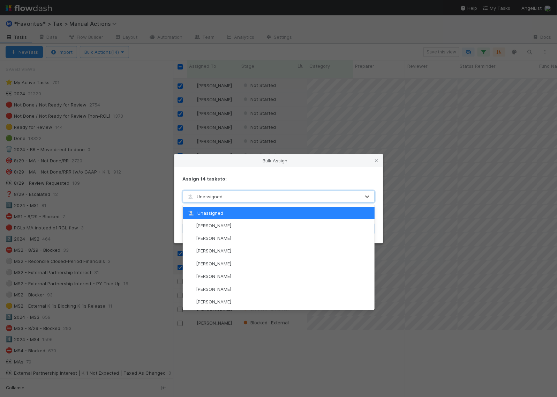
click at [269, 192] on div "Unassigned" at bounding box center [271, 196] width 177 height 11
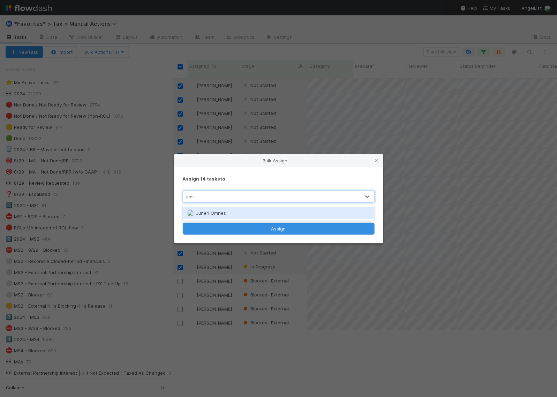
type input "juner"
click at [269, 212] on div "Junerl Omnes" at bounding box center [279, 213] width 192 height 13
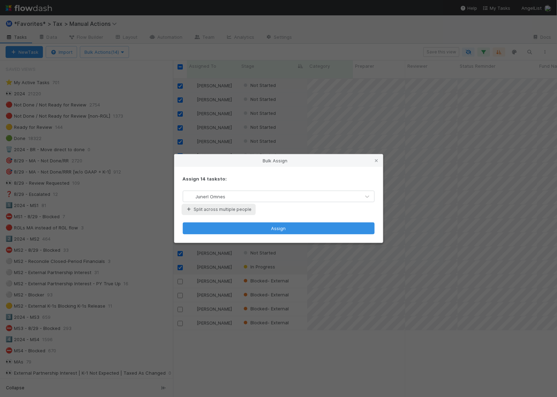
click at [231, 212] on button "Split across multiple people" at bounding box center [219, 209] width 72 height 9
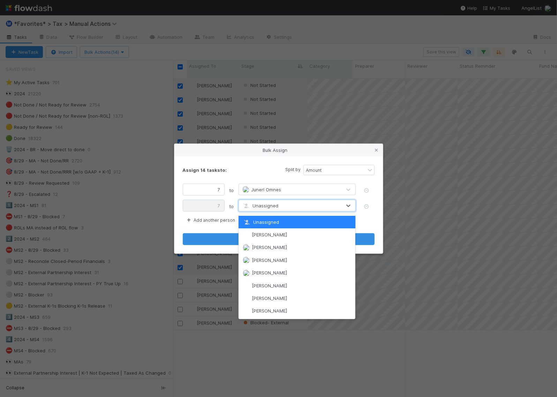
click at [264, 208] on span "Unassigned" at bounding box center [261, 206] width 36 height 6
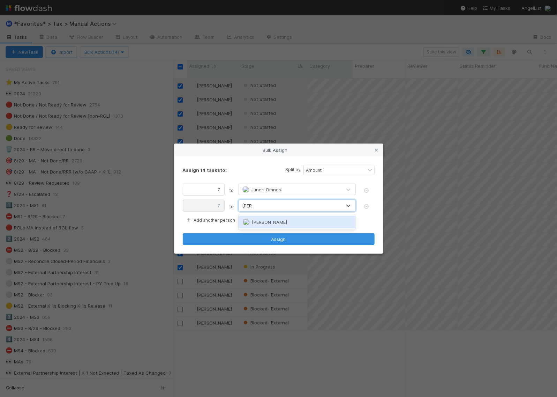
type input "johnm"
click at [265, 219] on span "Johnmel Matining" at bounding box center [269, 222] width 35 height 6
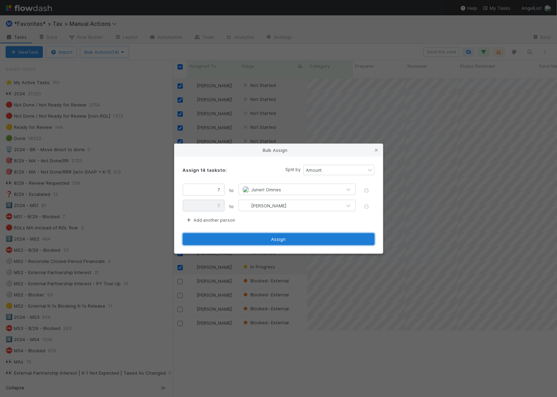
click at [276, 237] on button "Assign" at bounding box center [279, 239] width 192 height 12
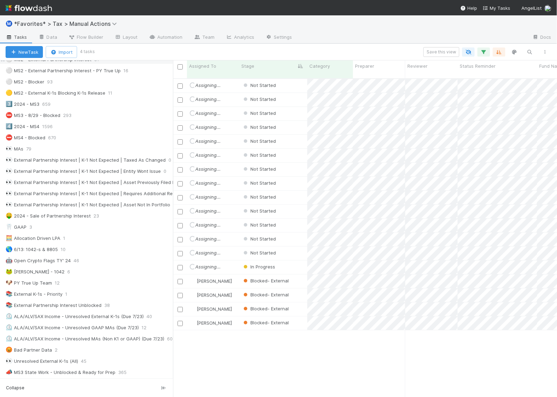
scroll to position [218, 0]
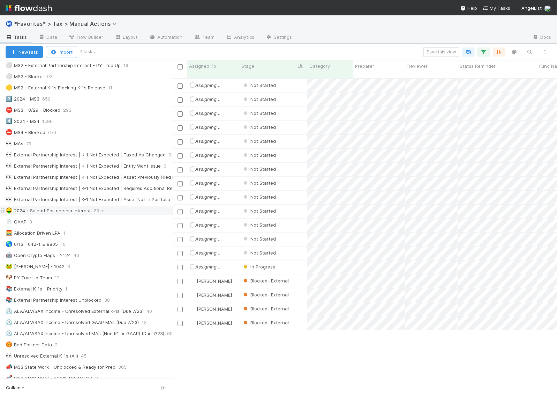
click at [60, 215] on div "🤑 2024 - Sale of Partnership Interest" at bounding box center [48, 210] width 85 height 9
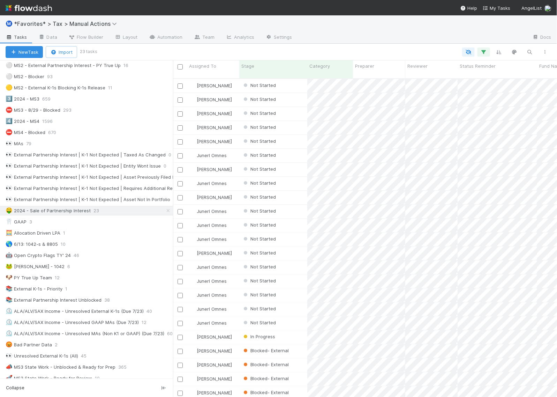
scroll to position [4, 0]
click at [47, 226] on div "🦷 GAAP 3" at bounding box center [90, 221] width 168 height 9
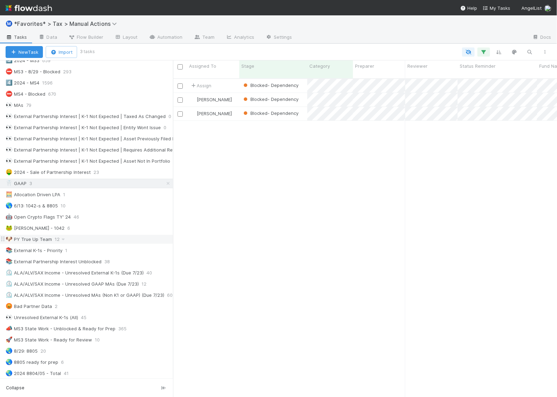
scroll to position [349, 0]
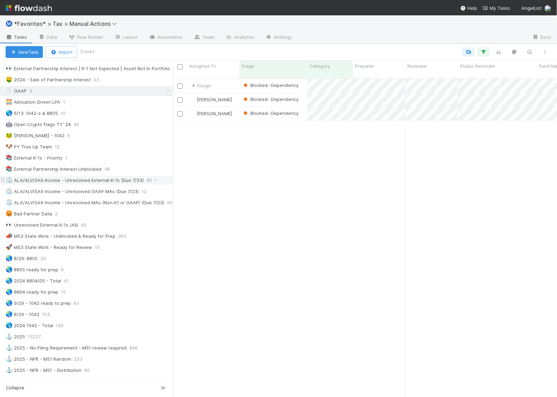
click at [99, 185] on div "⏲️ ALA/ALV/SAX Income - Unresolved External K-1s (Due 7/23)" at bounding box center [75, 180] width 138 height 9
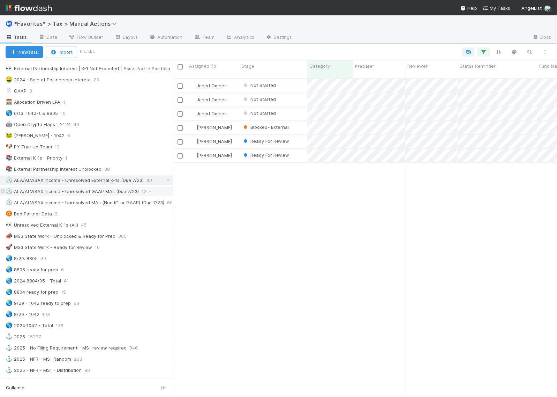
scroll to position [318, 378]
click at [51, 218] on div "😡 Bad Partner Data" at bounding box center [29, 213] width 46 height 9
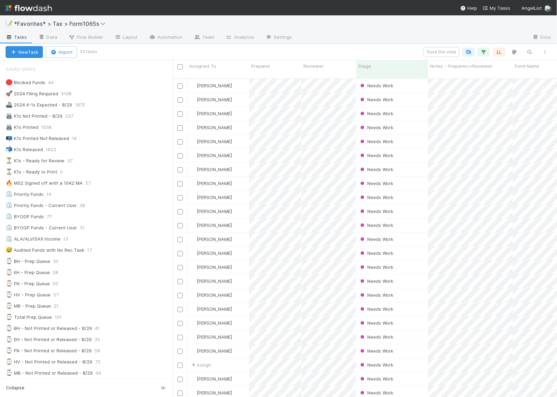
scroll to position [4, 0]
click at [416, 206] on div "Needs Work" at bounding box center [392, 212] width 72 height 14
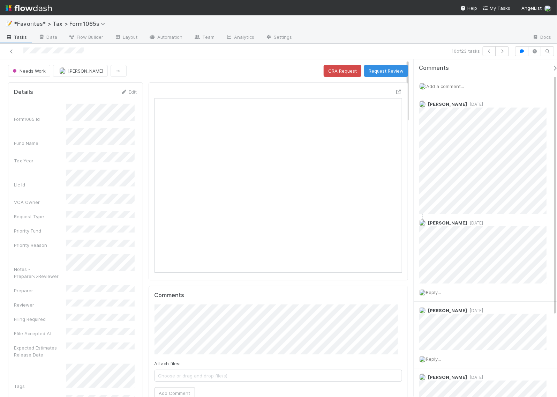
scroll to position [135, 114]
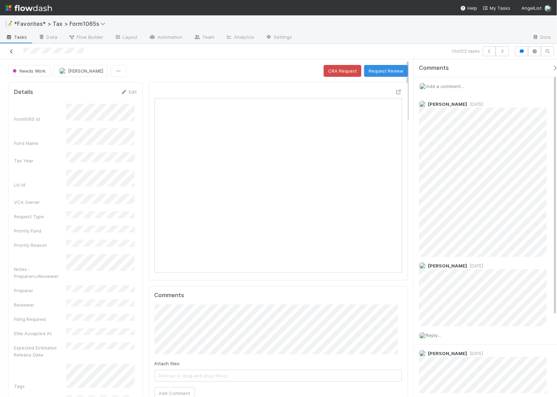
click at [9, 51] on icon at bounding box center [11, 51] width 7 height 5
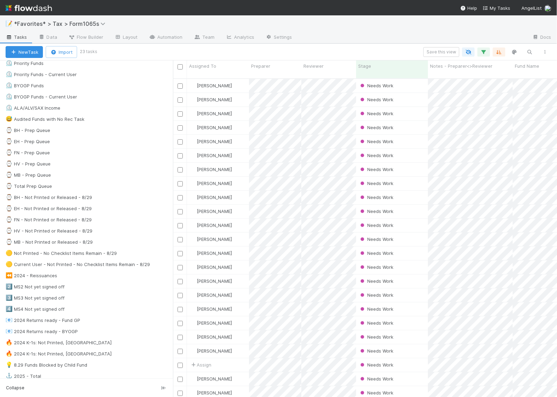
scroll to position [175, 0]
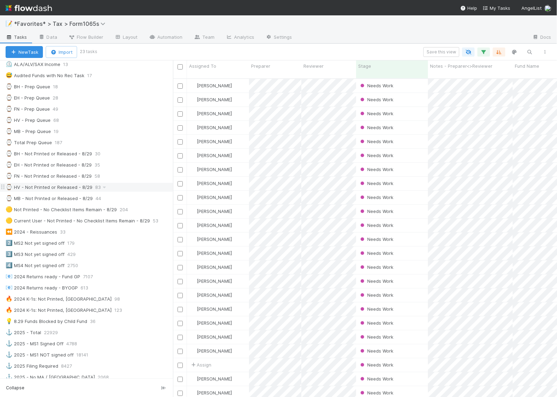
click at [43, 192] on div "⌚ HV - Not Printed or Released - 8/29" at bounding box center [49, 187] width 87 height 9
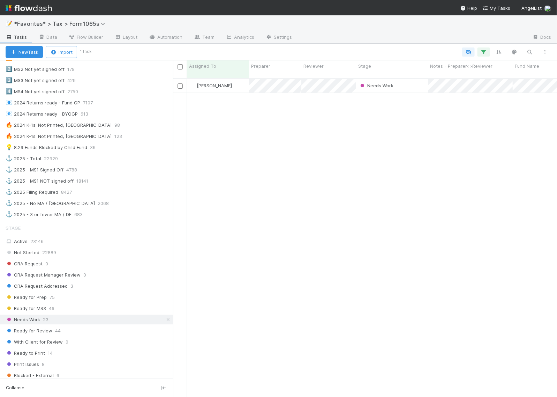
scroll to position [349, 0]
click at [75, 301] on div "Ready for Prep 75" at bounding box center [90, 296] width 168 height 9
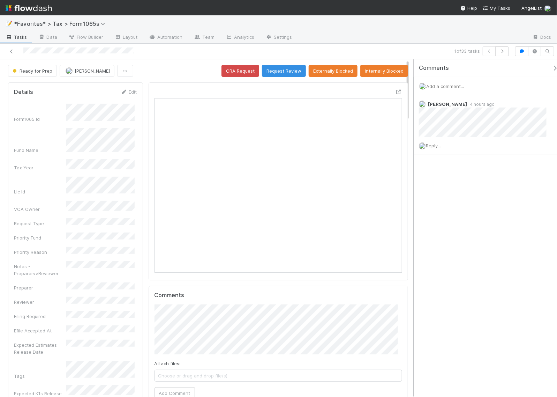
scroll to position [6, 7]
click at [541, 113] on div "Michael Binck 4 hours ago" at bounding box center [486, 116] width 145 height 42
click at [481, 205] on div "Comments Add a comment... Michael Binck 4 hours ago Reply..." at bounding box center [485, 227] width 143 height 337
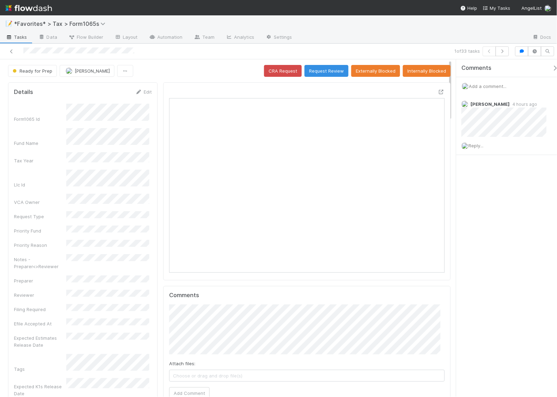
drag, startPoint x: 413, startPoint y: 142, endPoint x: 521, endPoint y: 170, distance: 112.2
click at [543, 147] on div "Comments Add a comment... Michael Binck 4 hours ago Reply..." at bounding box center [505, 227] width 105 height 337
click at [438, 91] on icon at bounding box center [441, 92] width 7 height 5
click at [505, 51] on icon "button" at bounding box center [502, 51] width 7 height 4
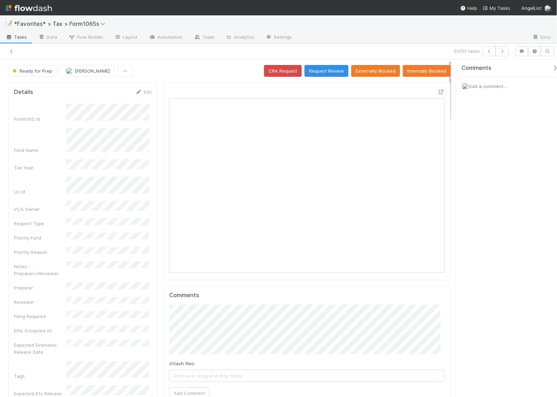
scroll to position [6, 7]
click at [438, 92] on icon at bounding box center [441, 92] width 7 height 5
click at [494, 85] on span "Add a comment..." at bounding box center [488, 86] width 38 height 6
click at [502, 52] on icon "button" at bounding box center [502, 51] width 7 height 4
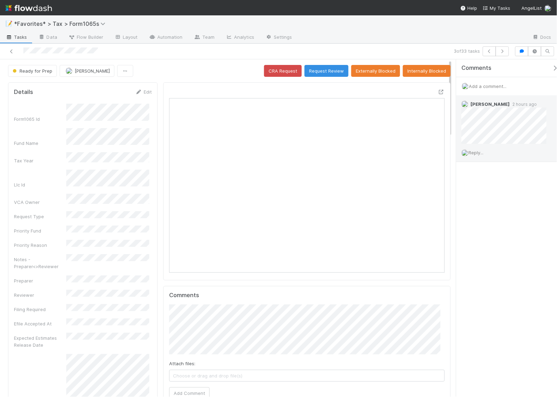
scroll to position [135, 265]
click at [438, 91] on icon at bounding box center [441, 92] width 7 height 5
click at [476, 152] on span "Reply..." at bounding box center [476, 153] width 15 height 6
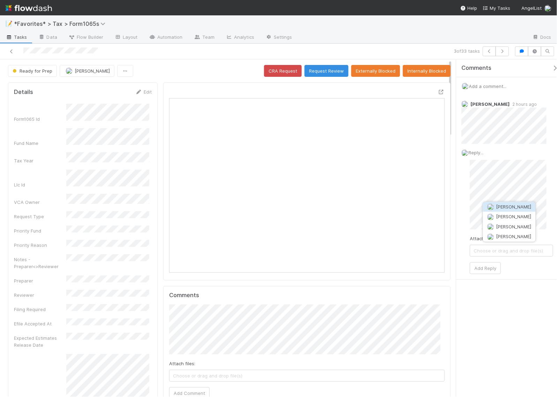
click at [502, 205] on span "[PERSON_NAME]" at bounding box center [514, 207] width 35 height 6
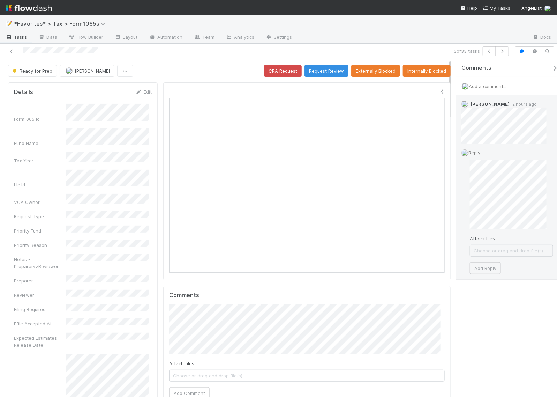
click at [469, 191] on div "Reply... Attach files: Choose or drag and drop file(s) Add Reply" at bounding box center [508, 211] width 102 height 135
click at [552, 226] on div "Reply... Attach files: Choose or drag and drop file(s) Add Reply" at bounding box center [508, 211] width 102 height 135
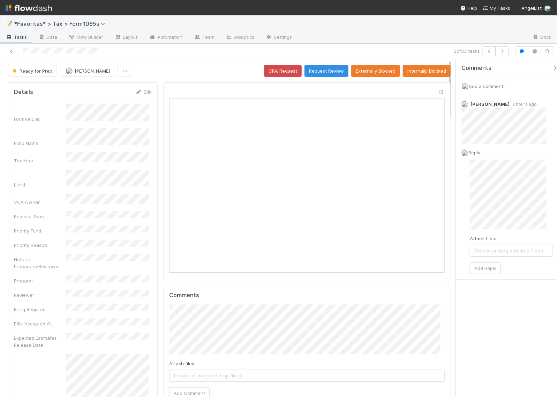
click at [455, 182] on div "Comments Add a comment... Amy Gregorius 2 hours ago Reply... Attach files: Choo…" at bounding box center [505, 227] width 105 height 337
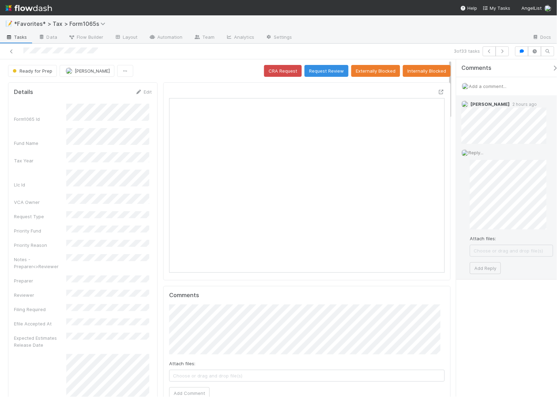
click at [463, 192] on div "Reply... Attach files: Choose or drag and drop file(s) Add Reply" at bounding box center [508, 211] width 102 height 135
click at [492, 269] on button "Add Reply" at bounding box center [485, 268] width 31 height 12
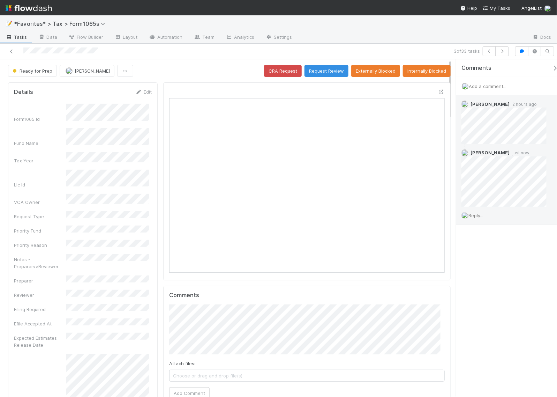
click at [524, 278] on div "Comments Add a comment... Amy Gregorius 2 hours ago Helen Vo just now Reply..." at bounding box center [507, 227] width 101 height 337
click at [326, 72] on button "Request Review" at bounding box center [327, 71] width 44 height 12
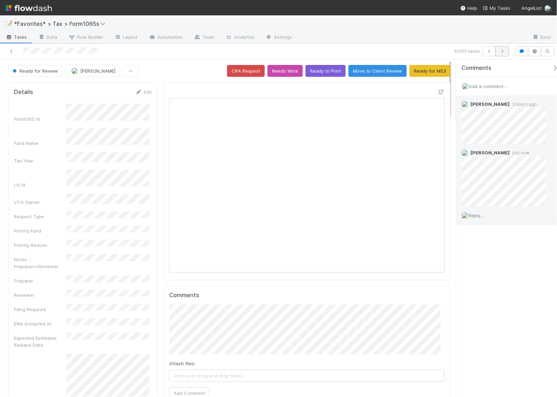
click at [505, 52] on icon "button" at bounding box center [502, 51] width 7 height 4
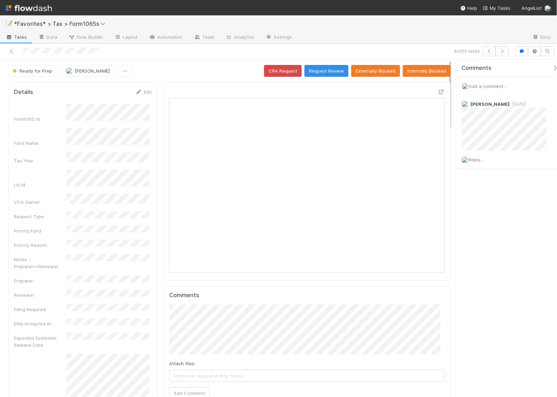
scroll to position [135, 265]
click at [438, 93] on icon at bounding box center [441, 92] width 7 height 5
click at [507, 50] on button "button" at bounding box center [502, 51] width 13 height 10
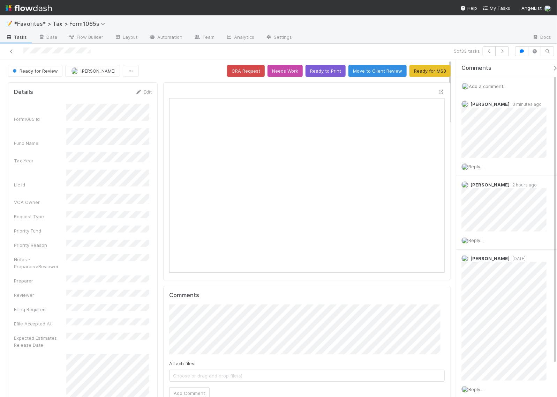
scroll to position [135, 265]
click at [507, 50] on button "button" at bounding box center [502, 51] width 13 height 10
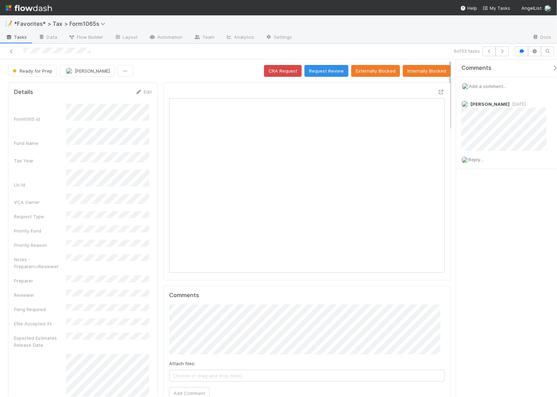
scroll to position [135, 265]
click at [501, 53] on icon "button" at bounding box center [502, 51] width 7 height 4
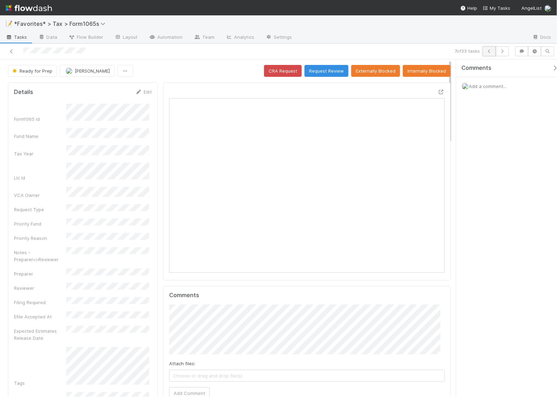
click at [488, 52] on icon "button" at bounding box center [489, 51] width 7 height 4
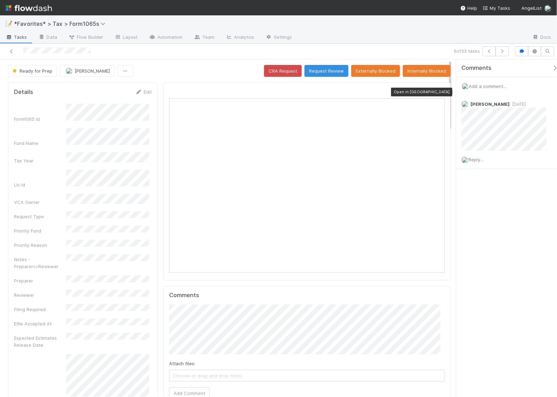
click at [438, 91] on icon at bounding box center [441, 92] width 7 height 5
click at [501, 49] on icon "button" at bounding box center [502, 51] width 7 height 4
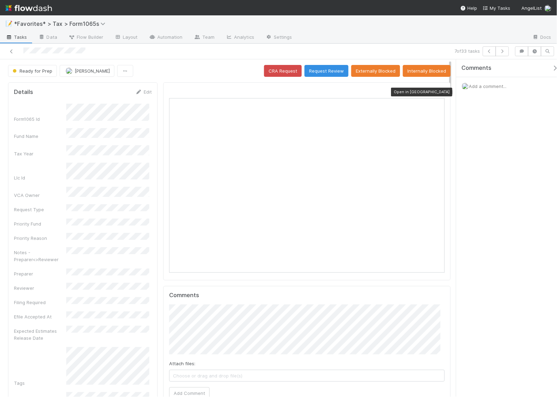
click at [438, 94] on icon at bounding box center [441, 92] width 7 height 5
click at [501, 53] on icon "button" at bounding box center [502, 51] width 7 height 4
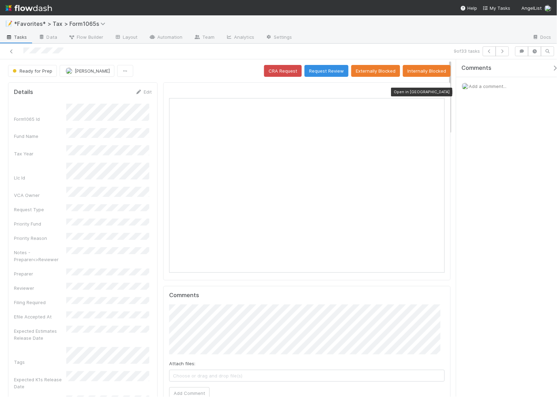
click at [438, 91] on icon at bounding box center [441, 92] width 7 height 5
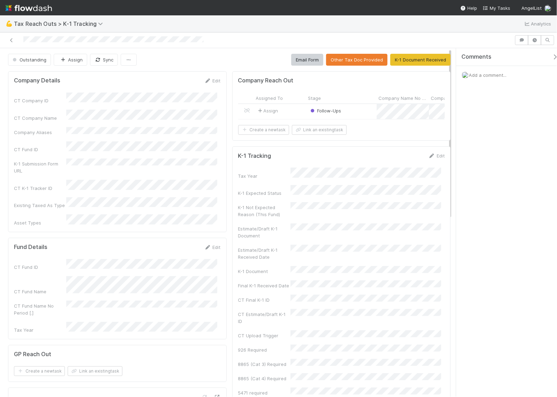
click at [290, 114] on div "Assign" at bounding box center [280, 111] width 52 height 15
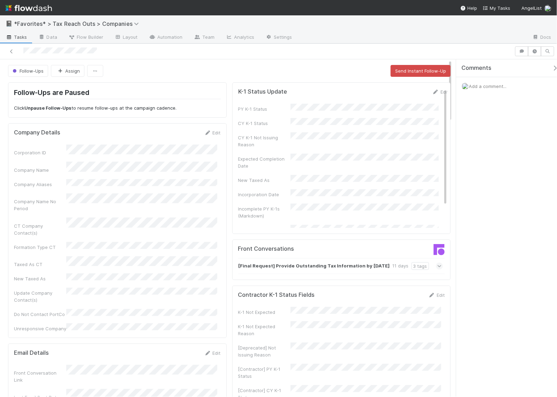
drag, startPoint x: 102, startPoint y: 51, endPoint x: 21, endPoint y: 50, distance: 80.6
click at [21, 50] on div at bounding box center [257, 51] width 509 height 10
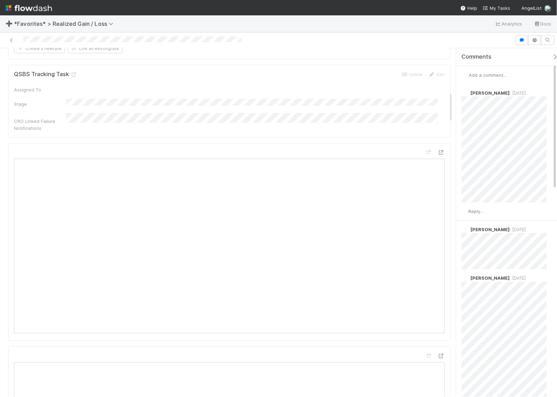
scroll to position [480, 0]
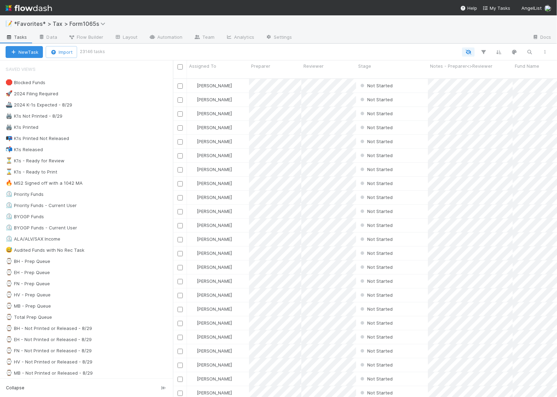
scroll to position [318, 378]
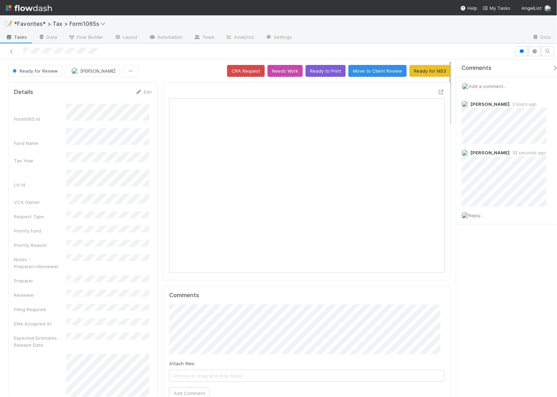
scroll to position [135, 265]
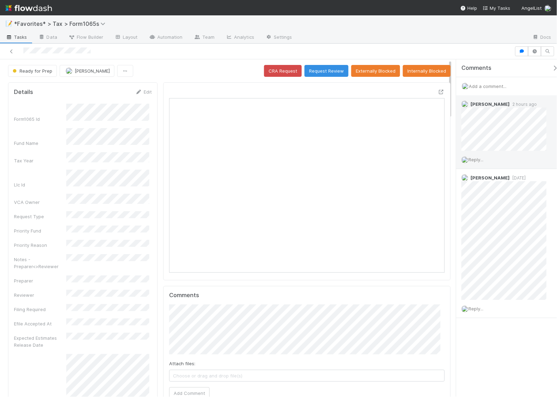
scroll to position [135, 265]
click at [482, 87] on span "Add a comment..." at bounding box center [488, 86] width 38 height 6
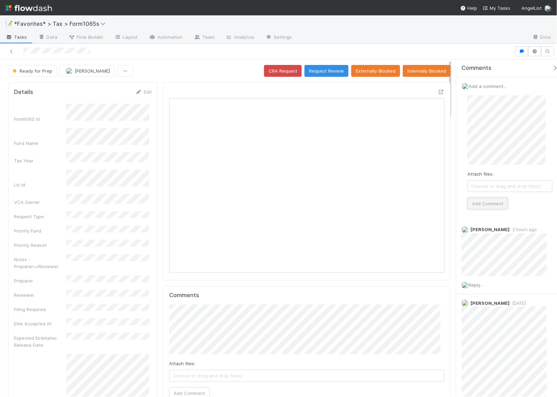
click at [498, 202] on button "Add Comment" at bounding box center [488, 204] width 40 height 12
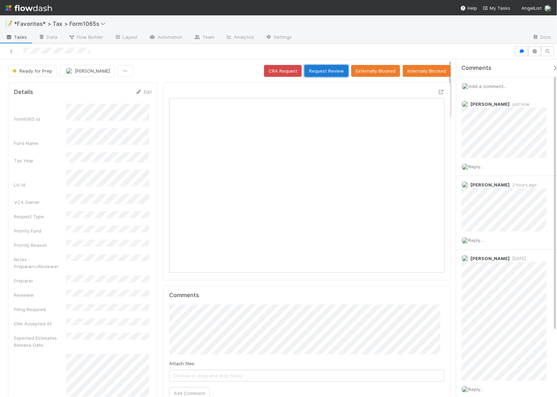
click at [325, 67] on button "Request Review" at bounding box center [327, 71] width 44 height 12
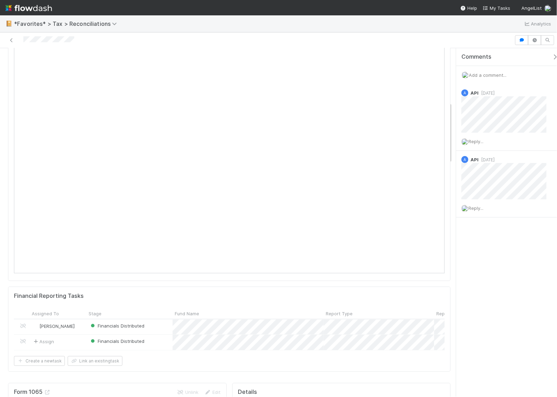
scroll to position [567, 0]
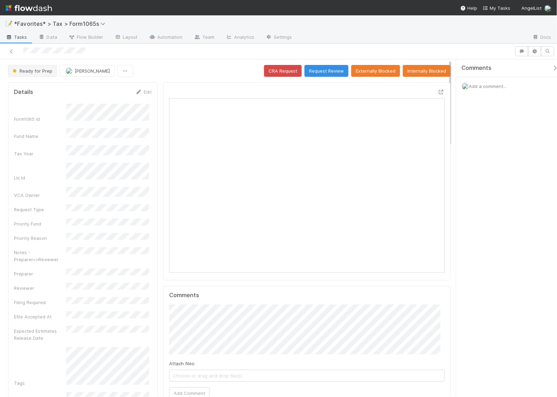
scroll to position [135, 265]
click at [438, 91] on icon at bounding box center [441, 92] width 7 height 5
click at [501, 49] on icon "button" at bounding box center [502, 51] width 7 height 4
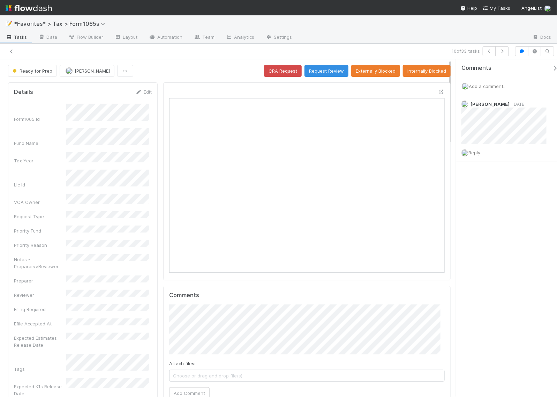
scroll to position [6, 7]
click at [500, 218] on div "Comments Add a comment... [PERSON_NAME] [DATE] Reply..." at bounding box center [507, 227] width 101 height 337
click at [438, 90] on icon at bounding box center [441, 92] width 7 height 5
click at [503, 49] on icon "button" at bounding box center [502, 51] width 7 height 4
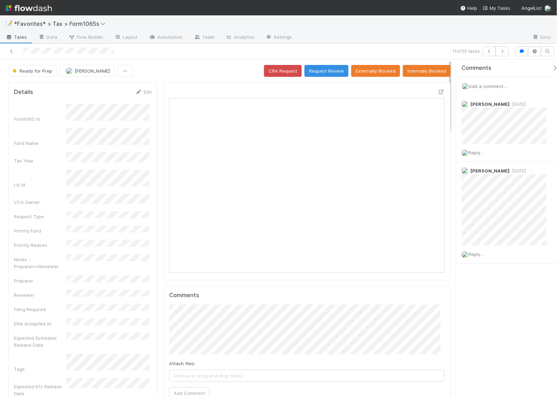
scroll to position [135, 129]
click at [503, 52] on icon "button" at bounding box center [502, 51] width 7 height 4
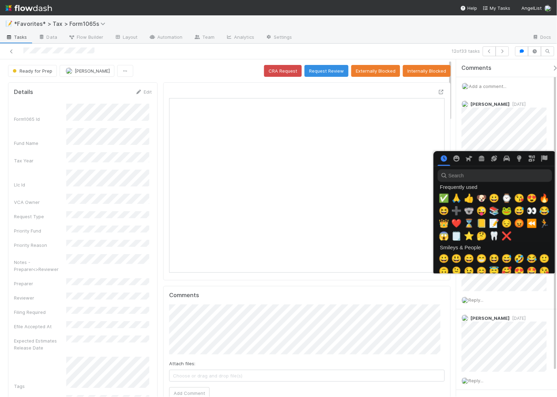
scroll to position [0, 4]
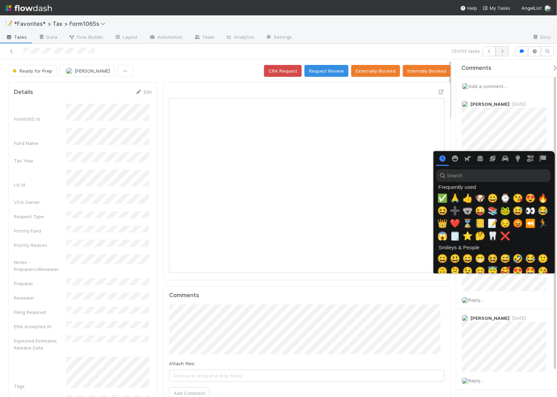
click at [501, 51] on div at bounding box center [278, 198] width 557 height 397
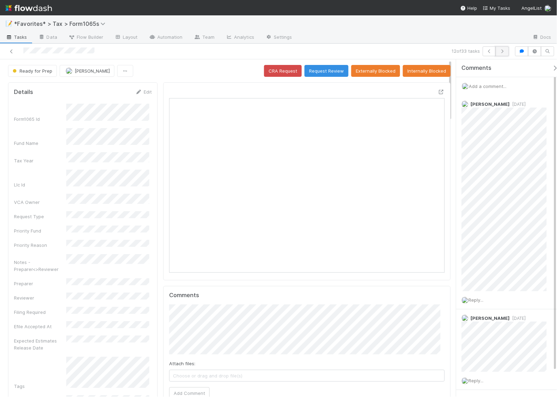
click at [503, 51] on icon "button" at bounding box center [502, 51] width 7 height 4
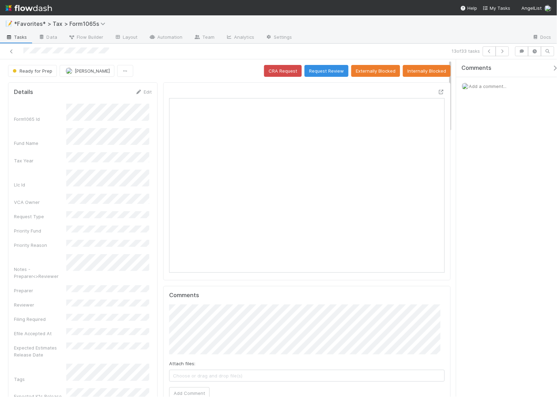
scroll to position [135, 129]
click at [503, 51] on icon "button" at bounding box center [502, 51] width 7 height 4
click at [494, 88] on span "Add a comment..." at bounding box center [488, 86] width 38 height 6
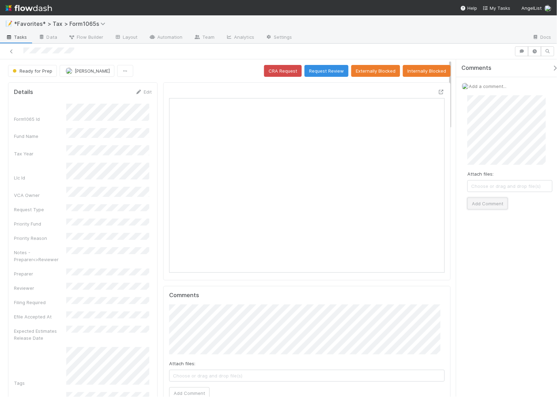
click at [495, 199] on button "Add Comment" at bounding box center [488, 204] width 40 height 12
